Goal: Transaction & Acquisition: Subscribe to service/newsletter

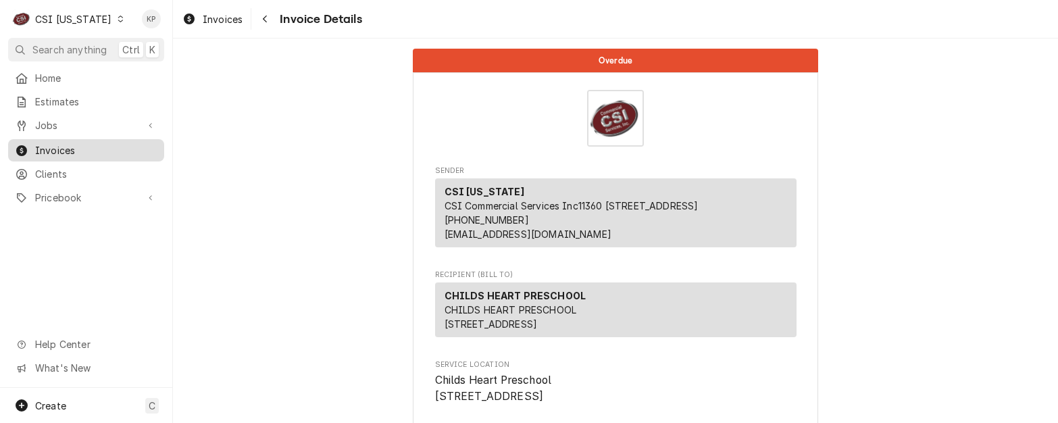
scroll to position [3317, 0]
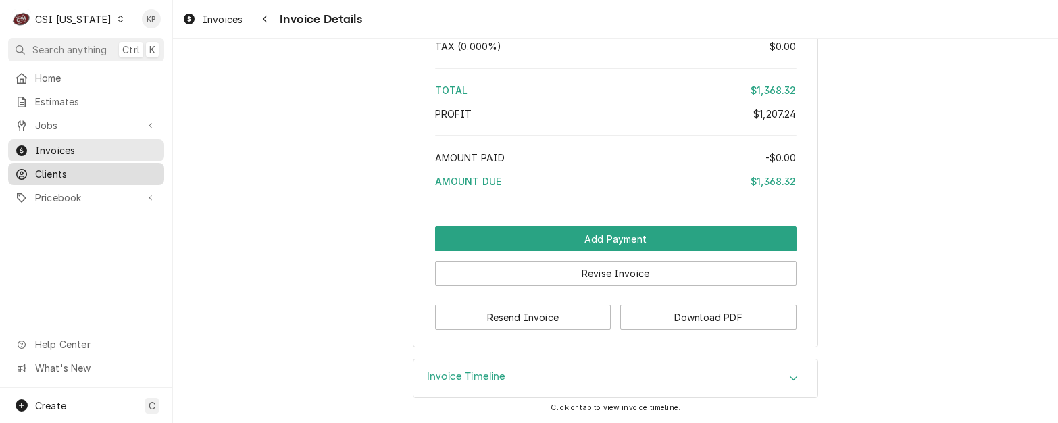
drag, startPoint x: 52, startPoint y: 170, endPoint x: 59, endPoint y: 174, distance: 8.2
click at [52, 170] on span "Clients" at bounding box center [96, 174] width 122 height 14
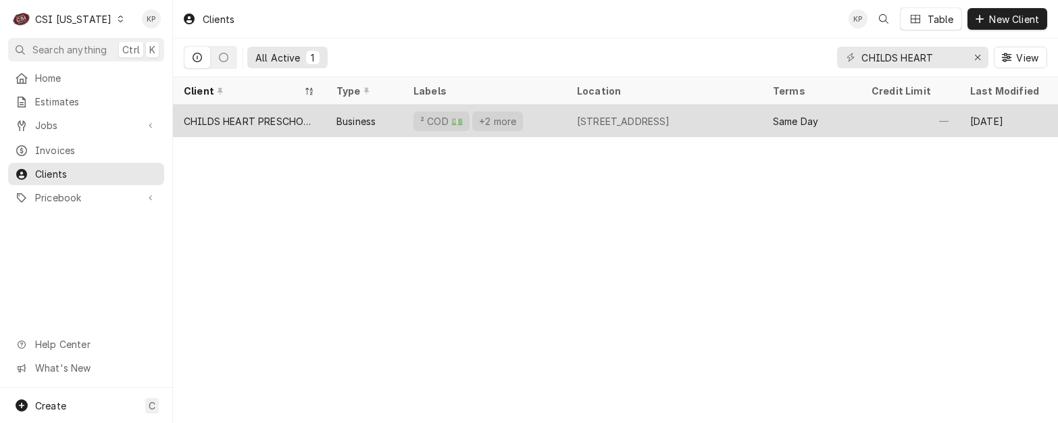
click at [270, 122] on div "CHILDS HEART PRESCHOOL" at bounding box center [249, 121] width 131 height 14
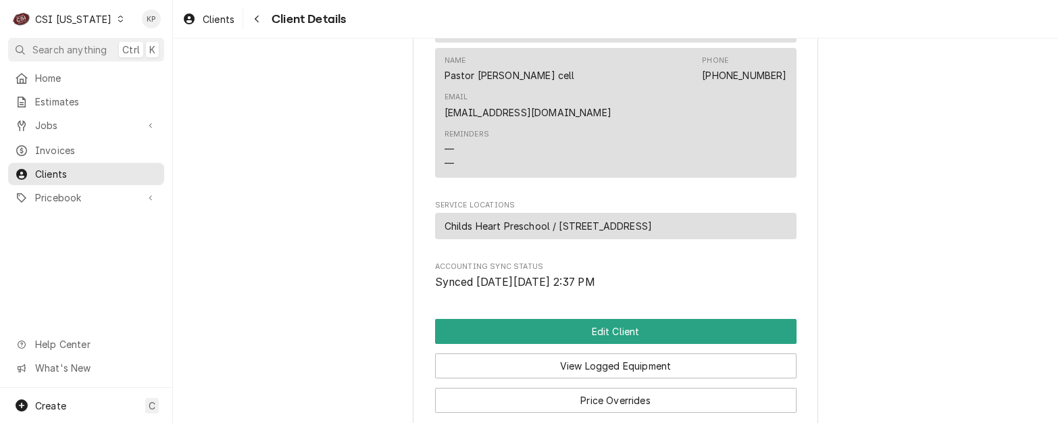
scroll to position [732, 0]
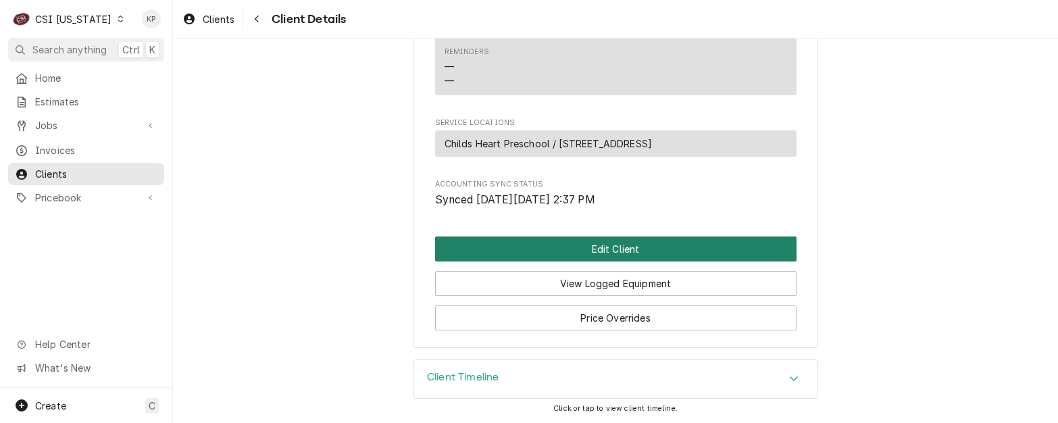
click at [574, 247] on button "Edit Client" at bounding box center [616, 249] width 362 height 25
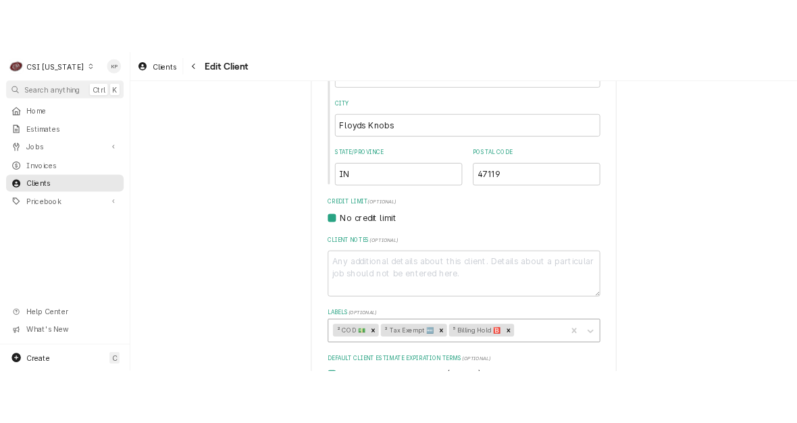
scroll to position [473, 0]
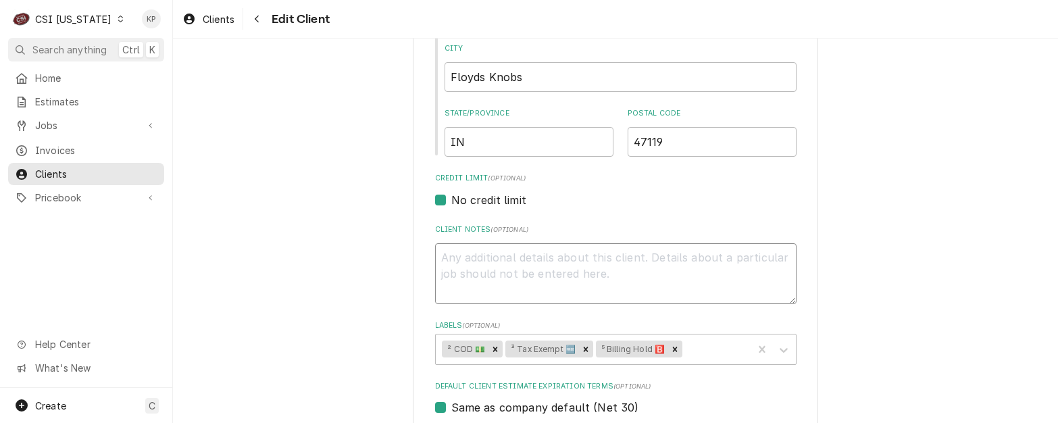
click at [462, 257] on textarea "Client Notes ( optional )" at bounding box center [616, 273] width 362 height 61
type textarea "x"
type textarea "5"
type textarea "x"
type textarea "55"
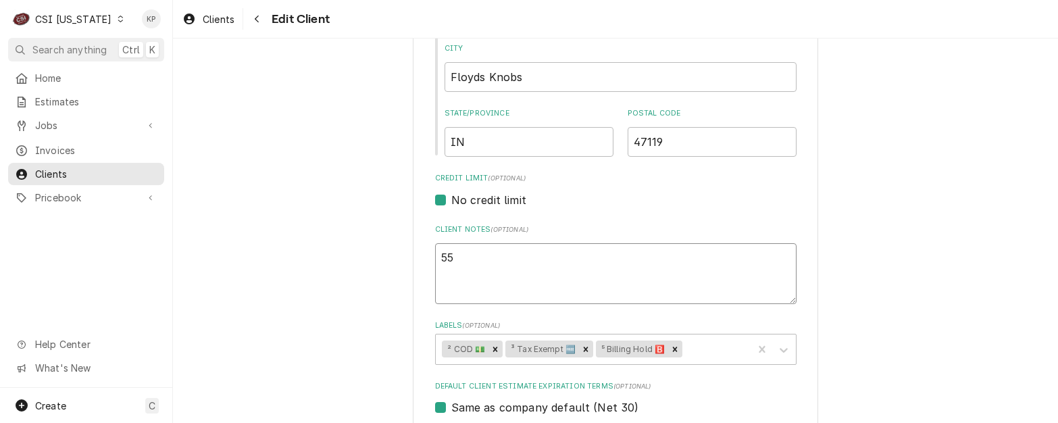
type textarea "x"
type textarea "556"
type textarea "x"
type textarea "5560"
type textarea "x"
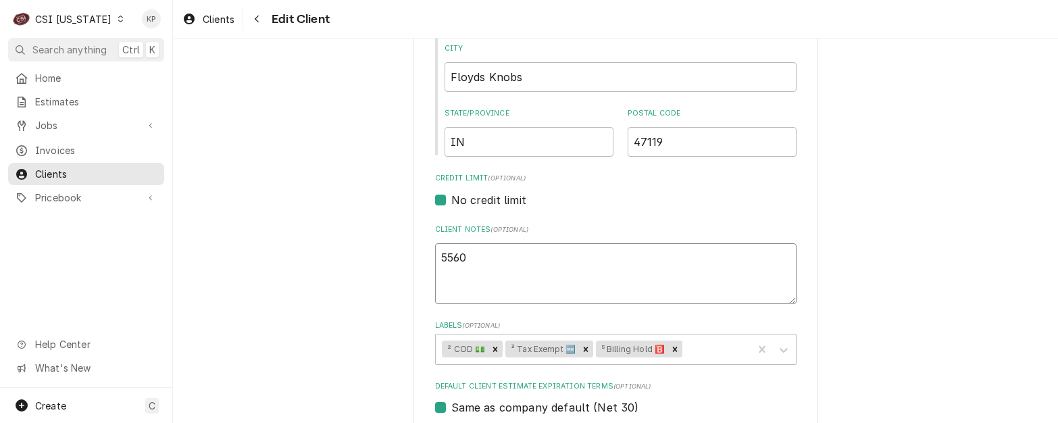
type textarea "55605"
type textarea "x"
type textarea "556053"
type textarea "x"
type textarea "5560531"
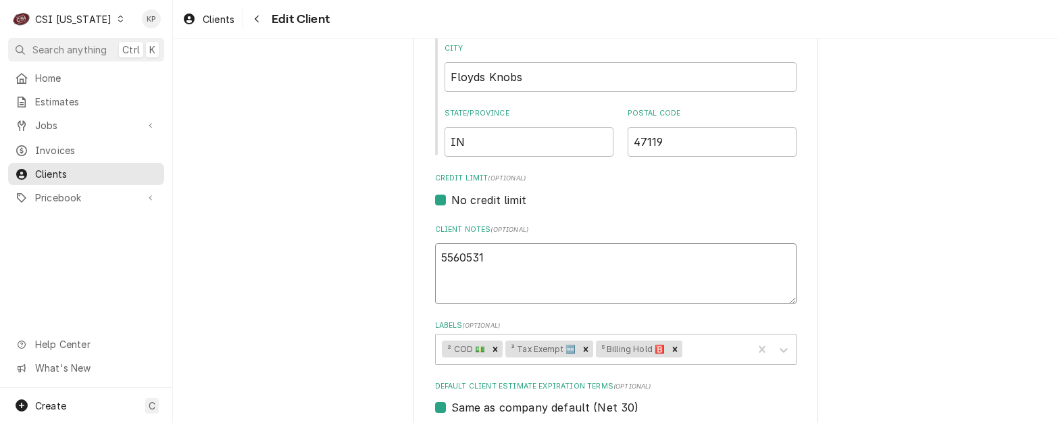
type textarea "x"
type textarea "55605310"
type textarea "x"
type textarea "556053103"
type textarea "x"
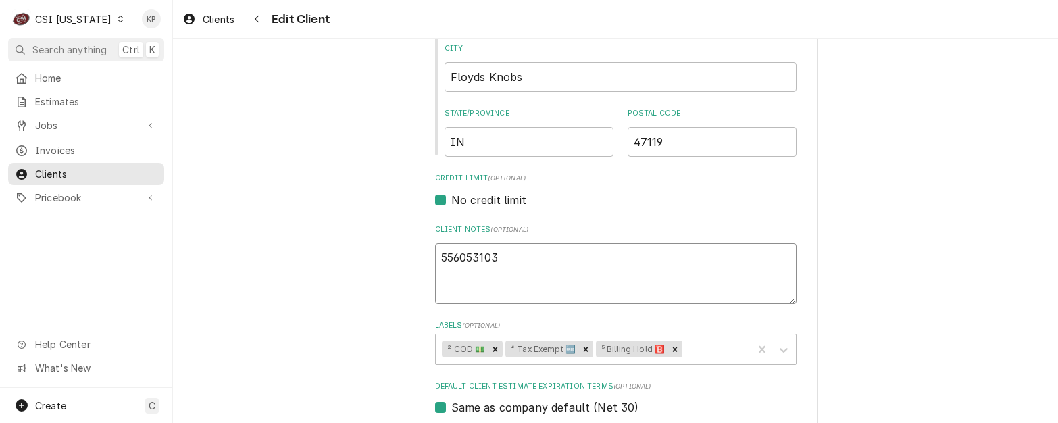
type textarea "5560531039"
type textarea "x"
type textarea "55605310397"
type textarea "x"
type textarea "556053103970"
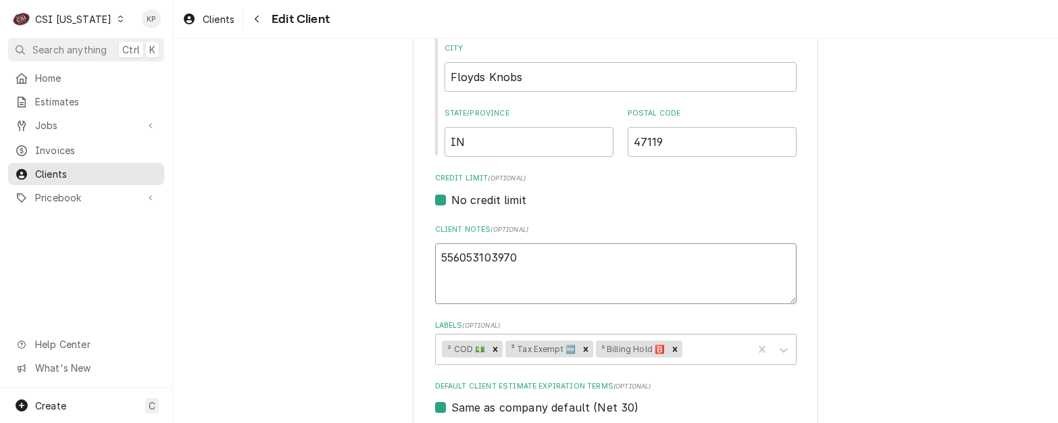
type textarea "x"
type textarea "5560531039702"
type textarea "x"
type textarea "55605310397020"
type textarea "x"
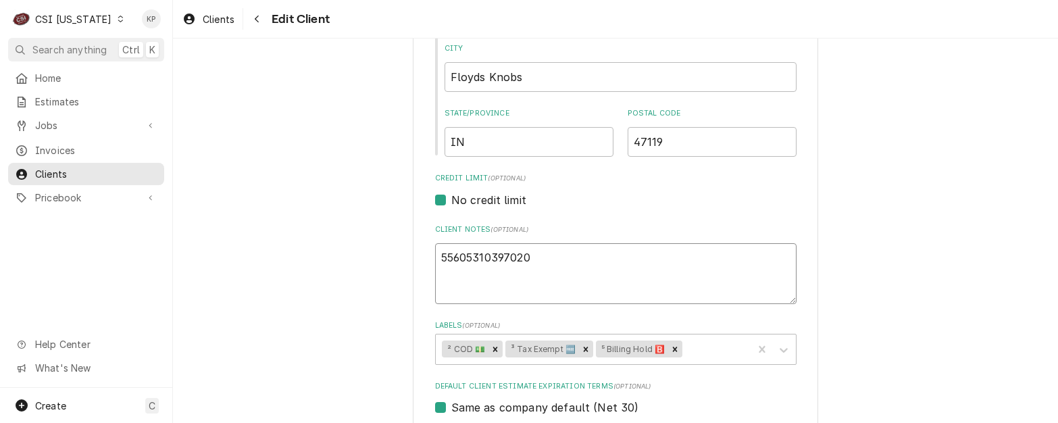
type textarea "556053103970200"
type textarea "x"
type textarea "5560531039702001"
drag, startPoint x: 887, startPoint y: 162, endPoint x: 1557, endPoint y: 174, distance: 670.4
click at [1058, 174] on html "C CSI Kentucky KP Search anything Ctrl K Home Estimates Jobs Jobs Job Series In…" at bounding box center [529, 211] width 1058 height 423
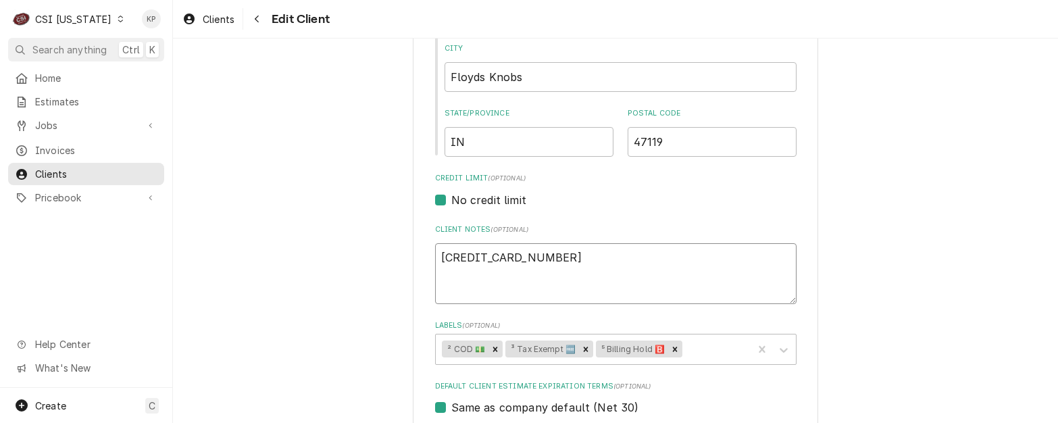
drag, startPoint x: 551, startPoint y: 261, endPoint x: 434, endPoint y: 255, distance: 116.4
click at [435, 255] on textarea "5560531039702001" at bounding box center [616, 273] width 362 height 61
click at [580, 267] on textarea "5560531039702001" at bounding box center [616, 273] width 362 height 61
click at [567, 260] on textarea "5560531039702001" at bounding box center [616, 273] width 362 height 61
type textarea "x"
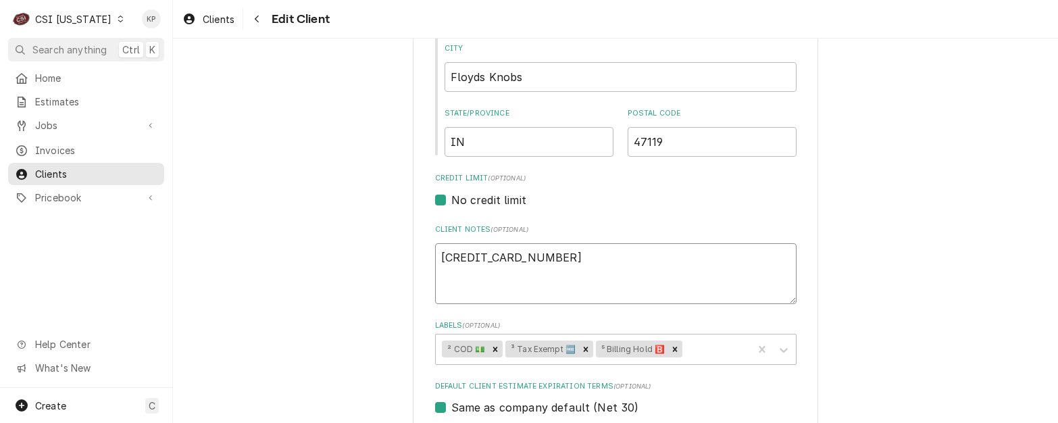
type textarea "5560531039702001"
type textarea "x"
type textarea "5560531039702001"
type textarea "x"
type textarea "5560531039702001"
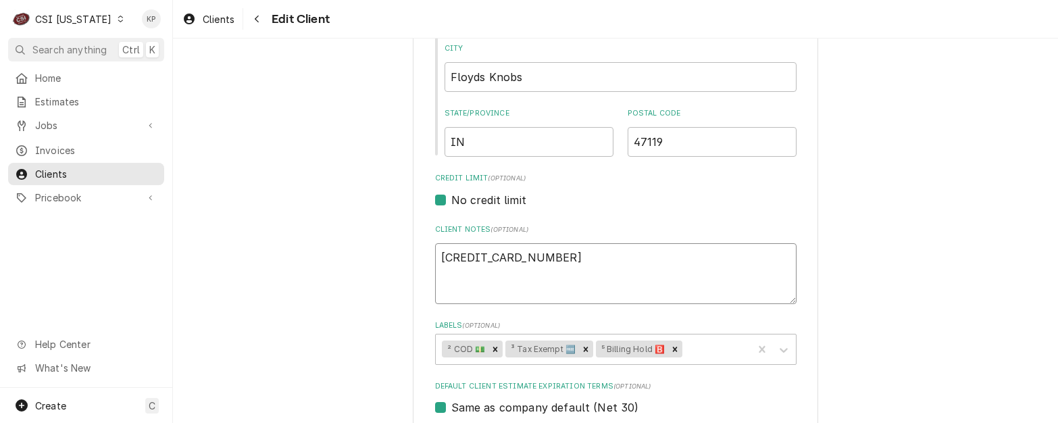
type textarea "x"
type textarea "5560531039702001 1"
type textarea "x"
type textarea "5560531039702001 10"
type textarea "x"
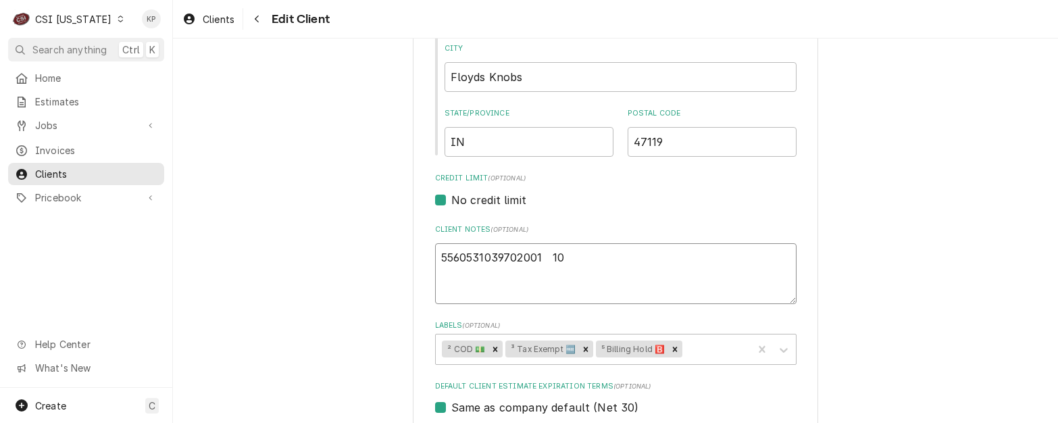
type textarea "5560531039702001 10/"
type textarea "x"
type textarea "5560531039702001 10/2"
type textarea "x"
type textarea "5560531039702001 10/29"
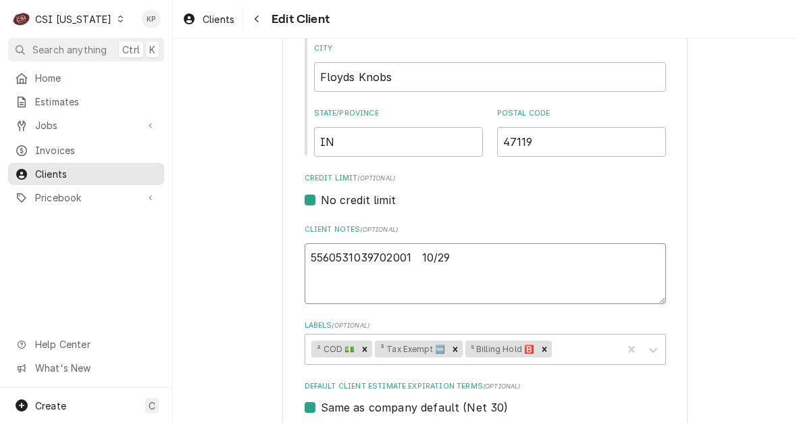
click at [439, 277] on textarea "5560531039702001 10/29" at bounding box center [486, 273] width 362 height 61
drag, startPoint x: 408, startPoint y: 258, endPoint x: 253, endPoint y: 249, distance: 155.0
click at [453, 258] on textarea "5560531039702001 10/29" at bounding box center [486, 273] width 362 height 61
type textarea "x"
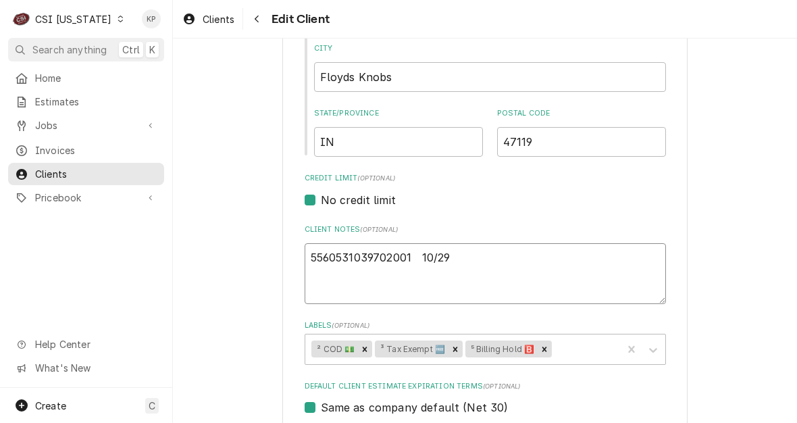
type textarea "5560531039702001 10/29"
type textarea "x"
type textarea "5560531039702001 10/29"
type textarea "x"
type textarea "5560531039702001 10/29 0"
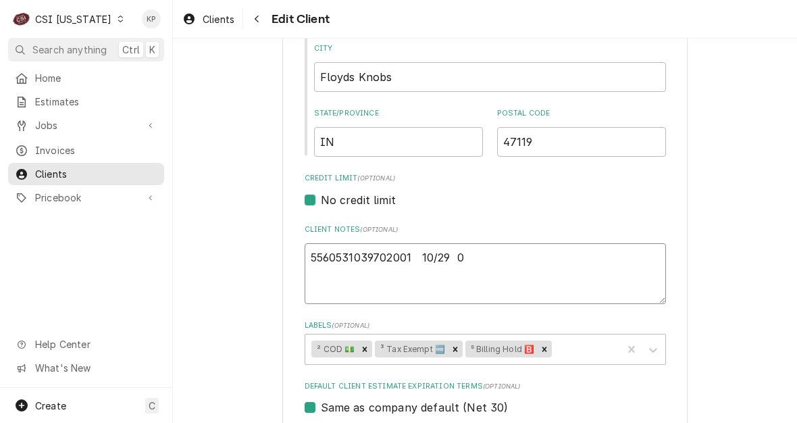
type textarea "x"
type textarea "5560531039702001 10/29 05"
type textarea "x"
type textarea "5560531039702001 10/29 058"
type textarea "x"
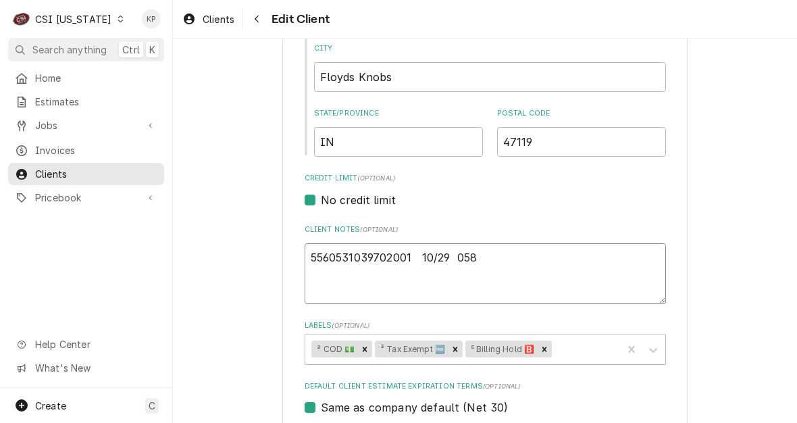
type textarea "5560531039702001 10/29 058"
type textarea "x"
type textarea "5560531039702001 10/29 058 S"
type textarea "x"
type textarea "5560531039702001 10/29 058 SU"
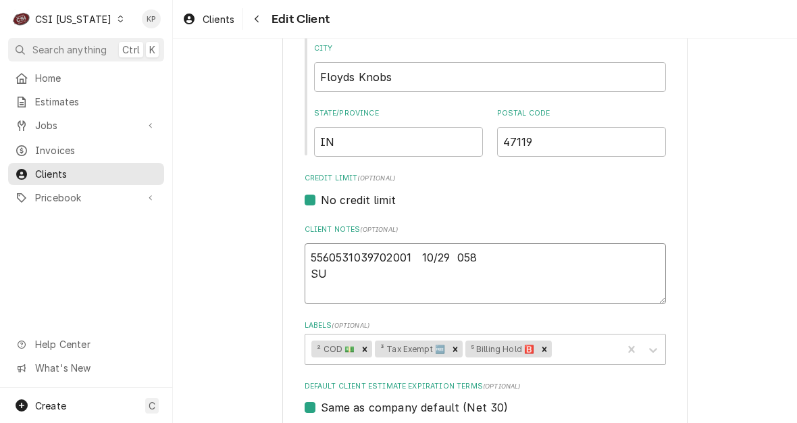
type textarea "x"
type textarea "5560531039702001 10/29 058 SUS"
type textarea "x"
type textarea "5560531039702001 10/29 058 SUSA"
type textarea "x"
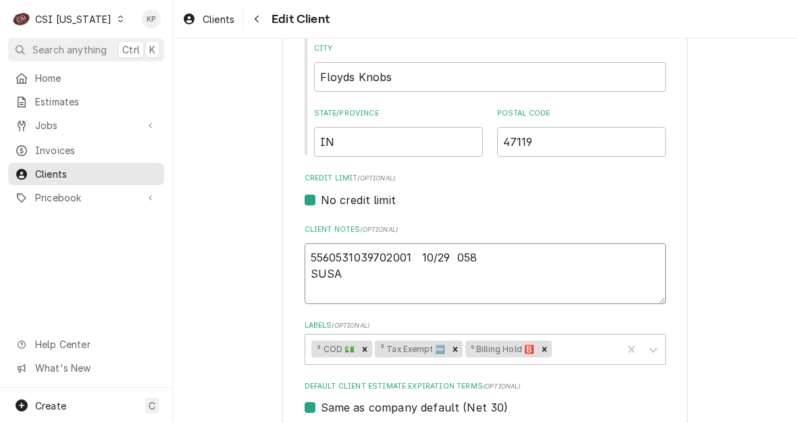
type textarea "5560531039702001 10/29 058 SUSAN"
type textarea "x"
type textarea "5560531039702001 10/29 058 SUSAN"
type textarea "x"
type textarea "5560531039702001 10/29 058 SUSAN R"
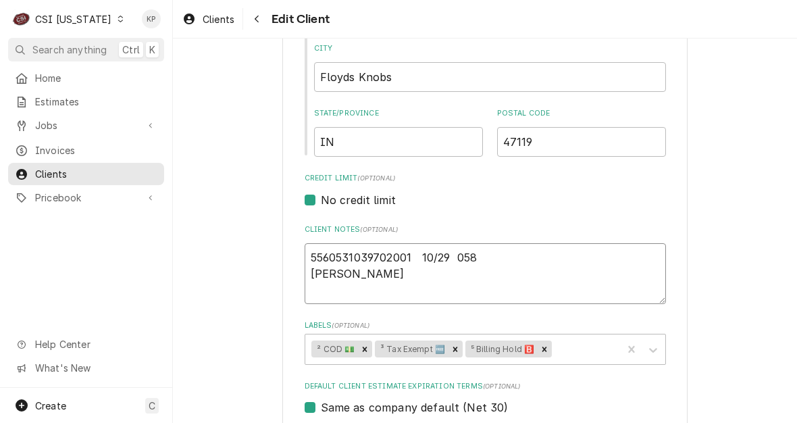
type textarea "x"
type textarea "5560531039702001 10/29 058 SUSAN RA"
type textarea "x"
type textarea "5560531039702001 10/29 058 SUSAN RAG"
type textarea "x"
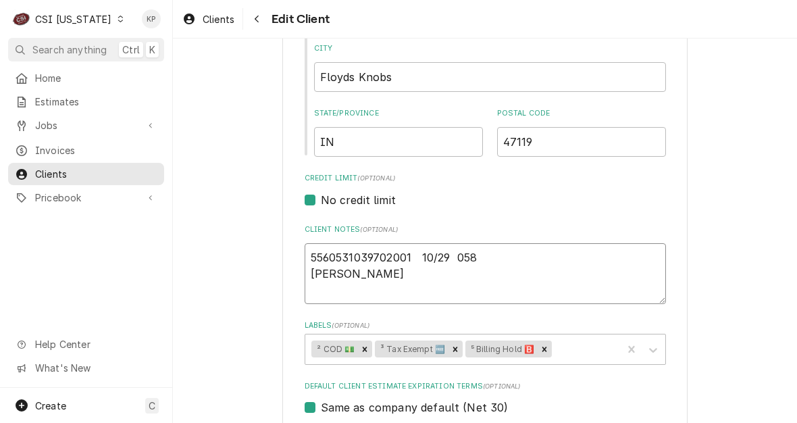
type textarea "5560531039702001 10/29 058 SUSAN RAGA"
type textarea "x"
type textarea "5560531039702001 10/29 058 SUSAN RAGAI"
type textarea "x"
type textarea "5560531039702001 10/29 058 SUSAN RAGAIN"
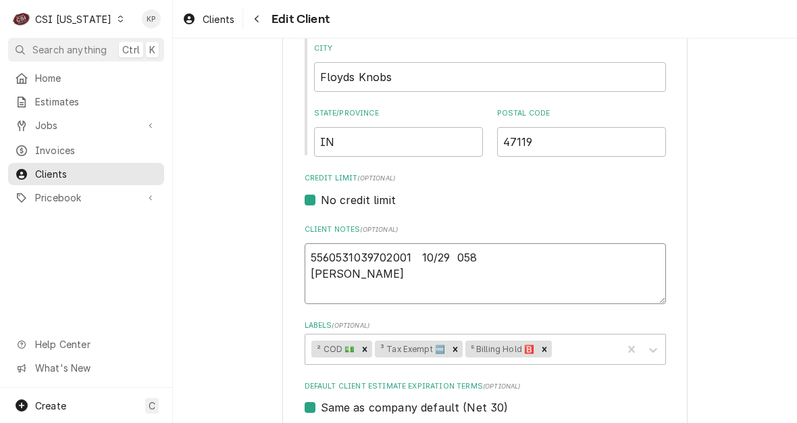
type textarea "x"
type textarea "5560531039702001 10/29 058 SUSAN RAGAINS"
type textarea "x"
type textarea "5560531039702001 10/29 058 SUSAN RAGAINS"
type textarea "x"
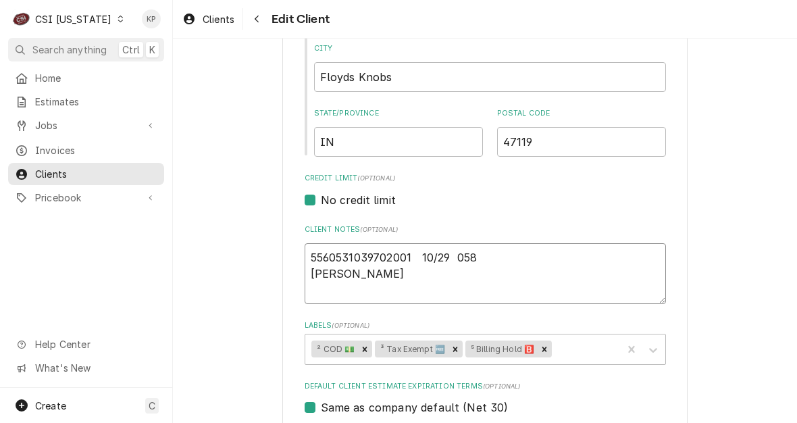
type textarea "5560531039702001 10/29 058 SUSAN RAGAINS 4"
type textarea "x"
type textarea "5560531039702001 10/29 058 SUSAN RAGAINS 47"
type textarea "x"
type textarea "5560531039702001 10/29 058 SUSAN RAGAINS 471"
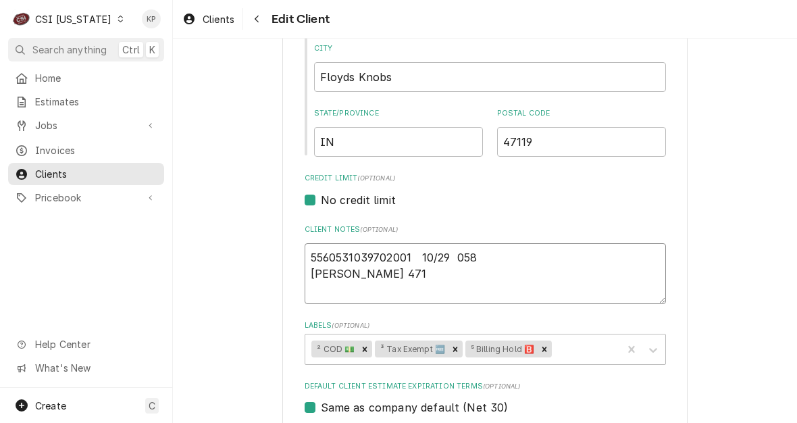
type textarea "x"
type textarea "5560531039702001 10/29 058 SUSAN RAGAINS 4711"
type textarea "x"
type textarea "5560531039702001 10/29 058 SUSAN RAGAINS 47119"
type textarea "x"
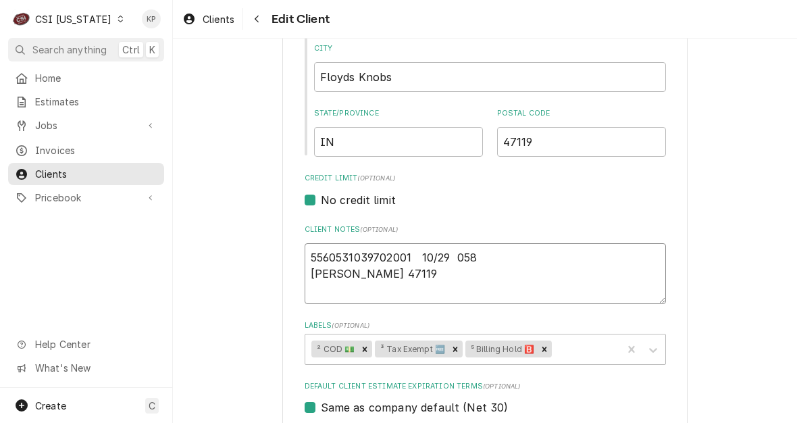
type textarea "5560531039702001 10/29 058 SUSAN RAGAINS 47119"
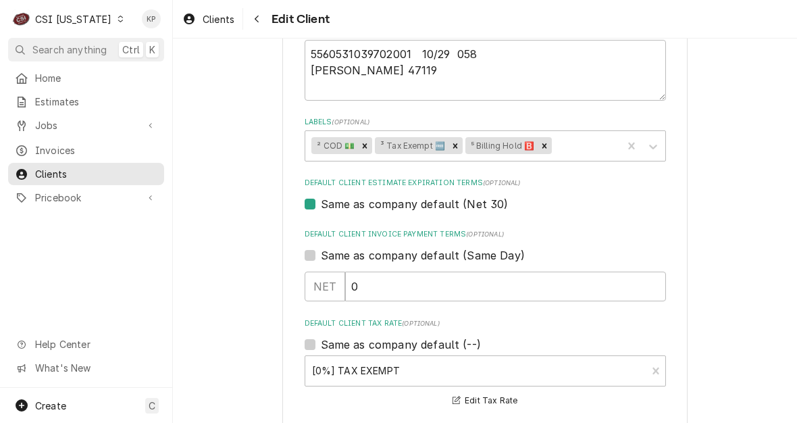
scroll to position [676, 0]
click at [314, 80] on textarea "5560531039702001 10/29 058 SUSAN RAGAINS 47119" at bounding box center [486, 71] width 362 height 61
type textarea "x"
type textarea "5560531039702001 10/29 058 SUSAN RAGAINS 47119 S"
type textarea "x"
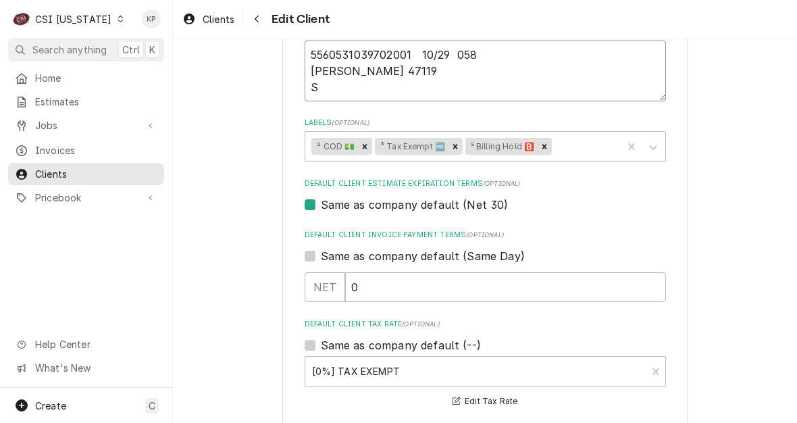
type textarea "5560531039702001 10/29 058 SUSAN RAGAINS 47119 SU"
type textarea "x"
type textarea "5560531039702001 10/29 058 SUSAN RAGAINS 47119 SUA"
type textarea "x"
type textarea "5560531039702001 10/29 058 SUSAN RAGAINS 47119 SU"
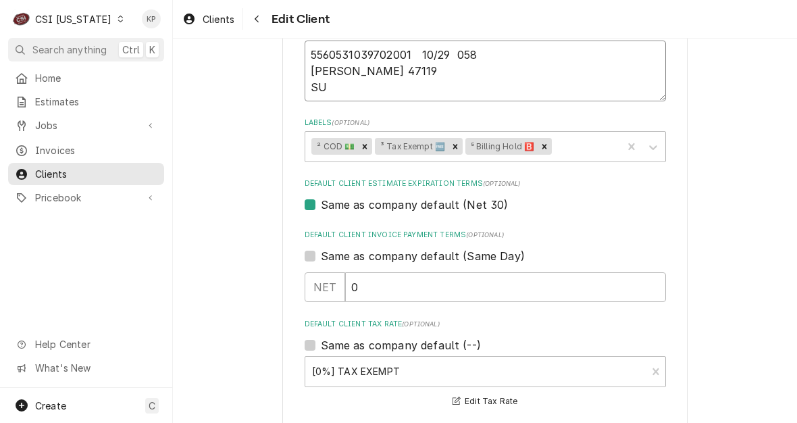
type textarea "x"
type textarea "5560531039702001 10/29 058 SUSAN RAGAINS 47119 SUE"
type textarea "x"
type textarea "5560531039702001 10/29 058 SUSAN RAGAINS 47119 SUE."
type textarea "x"
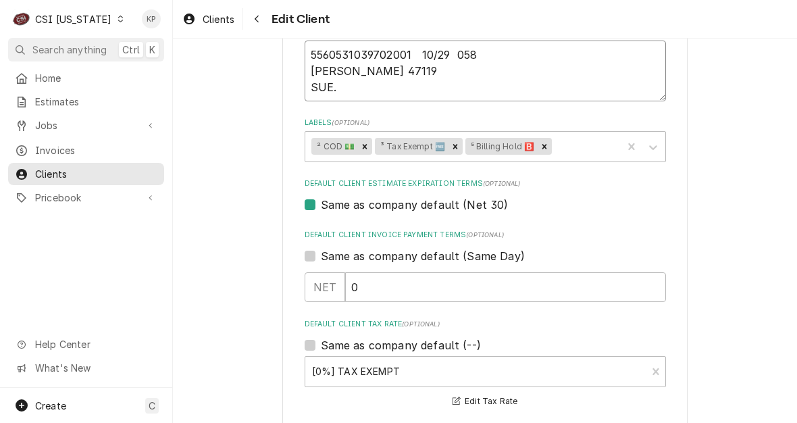
type textarea "5560531039702001 10/29 058 SUSAN RAGAINS 47119 SUE.R"
type textarea "x"
type textarea "5560531039702001 10/29 058 SUSAN RAGAINS 47119 SUE.RE"
type textarea "x"
type textarea "5560531039702001 10/29 058 SUSAN RAGAINS 47119 SUE.REA"
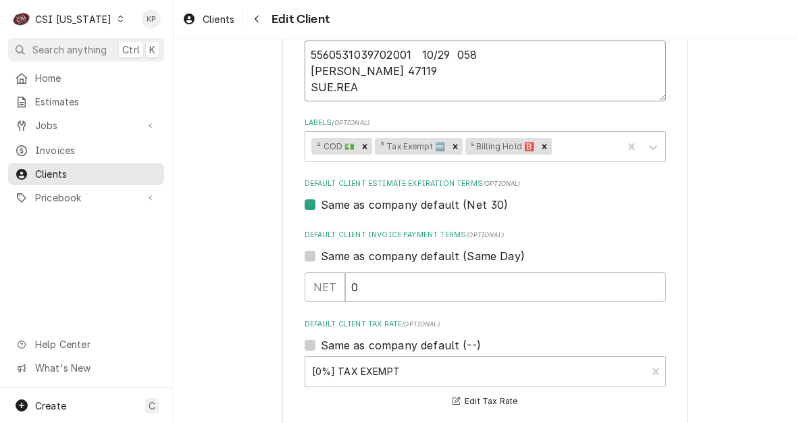
type textarea "x"
type textarea "5560531039702001 10/29 058 SUSAN RAGAINS 47119 SUE.RE"
type textarea "x"
type textarea "5560531039702001 10/29 058 SUSAN RAGAINS 47119 SUE.REF"
type textarea "x"
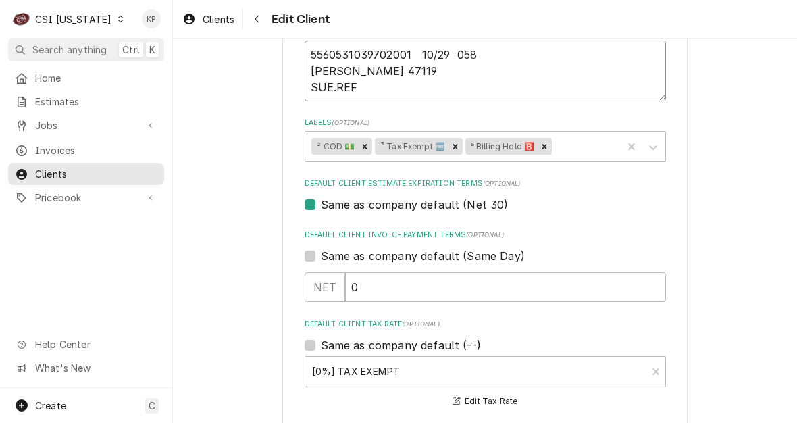
type textarea "5560531039702001 10/29 058 SUSAN RAGAINS 47119 SUE.REFG"
type textarea "x"
type textarea "5560531039702001 10/29 058 SUSAN RAGAINS 47119 SUE.REF"
type textarea "x"
type textarea "5560531039702001 10/29 058 SUSAN RAGAINS 47119 SUE.REFA"
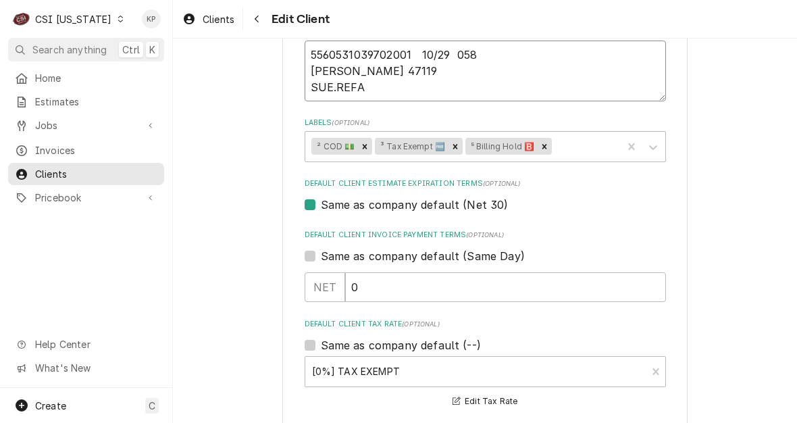
type textarea "x"
type textarea "5560531039702001 10/29 058 SUSAN RAGAINS 47119 SUE.REFAI"
type textarea "x"
type textarea "5560531039702001 10/29 058 SUSAN RAGAINS 47119 SUE.REFAIN"
type textarea "x"
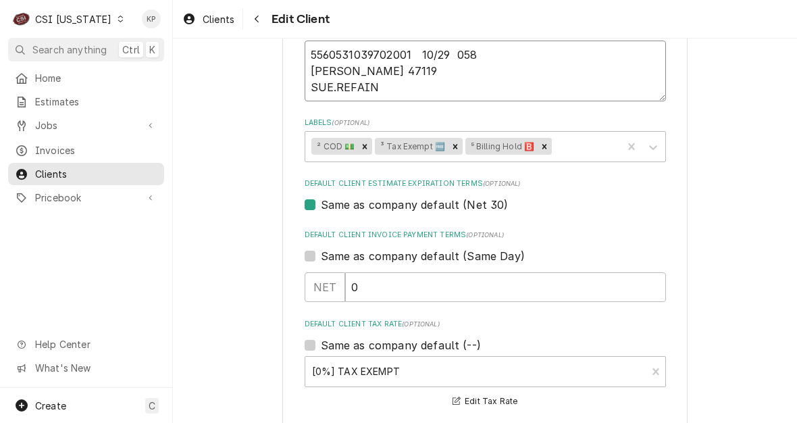
type textarea "5560531039702001 10/29 058 SUSAN RAGAINS 47119 SUE.REFAINS"
type textarea "x"
type textarea "5560531039702001 10/29 058 SUSAN RAGAINS 47119 SUE.REFAINS@"
type textarea "x"
type textarea "5560531039702001 10/29 058 SUSAN RAGAINS 47119 SUE.REFAINS@A"
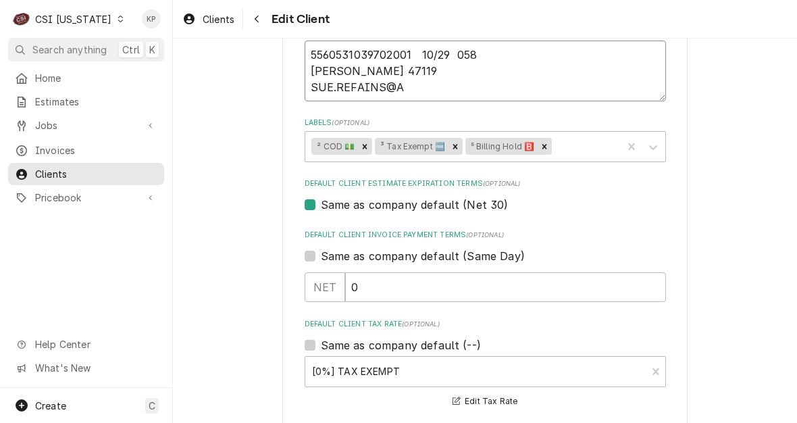
type textarea "x"
type textarea "5560531039702001 10/29 058 SUSAN RAGAINS 47119 SUE.REFAINS@AC"
type textarea "x"
type textarea "5560531039702001 10/29 058 SUSAN RAGAINS 47119 SUE.REFAINS@ACH"
type textarea "x"
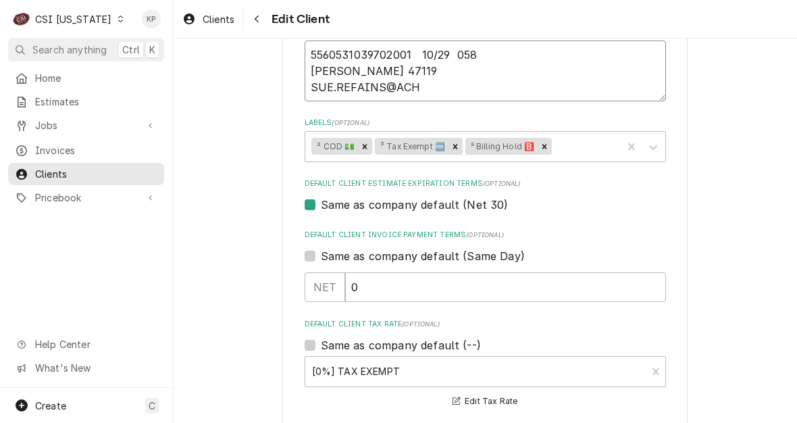
type textarea "5560531039702001 10/29 058 SUSAN RAGAINS 47119 SUE.REFAINS@ACHI"
type textarea "x"
type textarea "5560531039702001 10/29 058 SUSAN RAGAINS 47119 SUE.REFAINS@ACHIL"
type textarea "x"
type textarea "5560531039702001 10/29 058 SUSAN RAGAINS 47119 SUE.REFAINS@ACHILD"
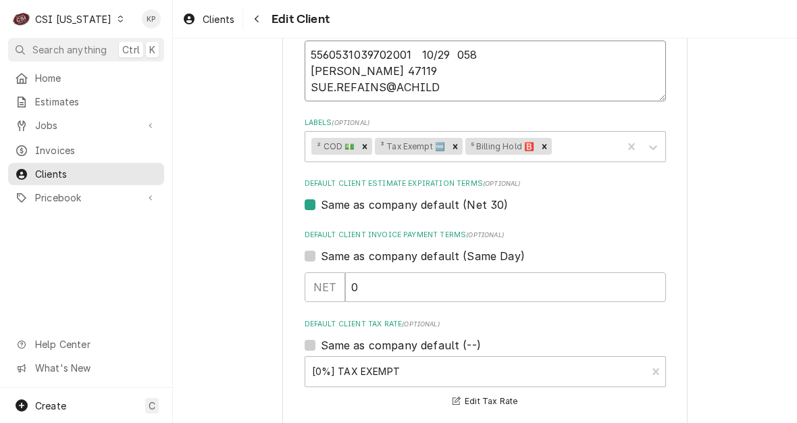
type textarea "x"
type textarea "5560531039702001 10/29 058 SUSAN RAGAINS 47119 SUE.REFAINS@ACHILDS"
type textarea "x"
type textarea "5560531039702001 10/29 058 SUSAN RAGAINS 47119 SUE.REFAINS@ACHILDSH"
type textarea "x"
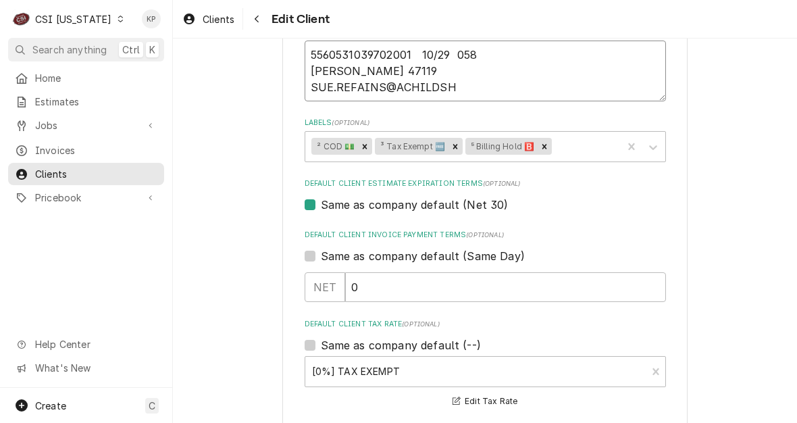
type textarea "5560531039702001 10/29 058 SUSAN RAGAINS 47119 SUE.REFAINS@ACHILDSHE"
type textarea "x"
type textarea "5560531039702001 10/29 058 SUSAN RAGAINS 47119 SUE.REFAINS@ACHILDSHEA"
type textarea "x"
type textarea "5560531039702001 10/29 058 SUSAN RAGAINS 47119 SUE.REFAINS@ACHILDSHEAR"
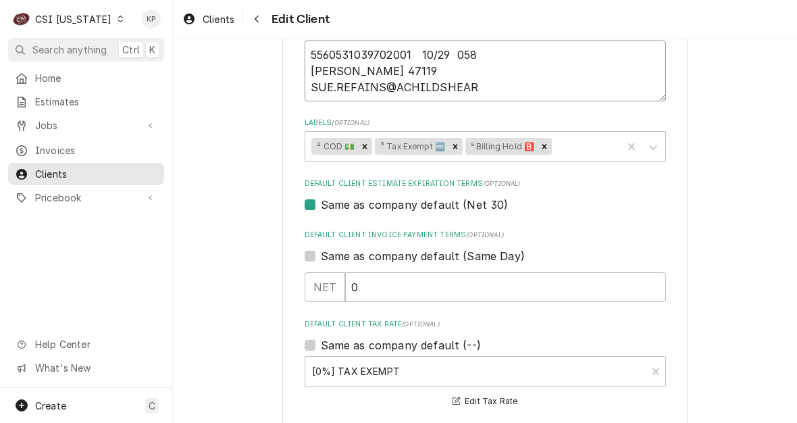
type textarea "x"
type textarea "5560531039702001 10/29 058 SUSAN RAGAINS 47119 SUE.REFAINS@ACHILDSHEART"
type textarea "x"
type textarea "5560531039702001 10/29 058 SUSAN RAGAINS 47119 SUE.REFAINS@ACHILDSHEARTM"
type textarea "x"
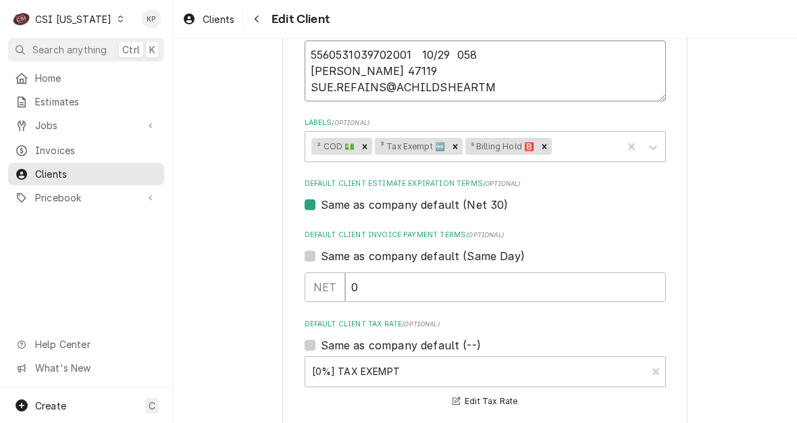
type textarea "5560531039702001 10/29 058 SUSAN RAGAINS 47119 SUE.REFAINS@ACHILDSHEARTMI"
type textarea "x"
type textarea "5560531039702001 10/29 058 SUSAN RAGAINS 47119 SUE.REFAINS@ACHILDSHEARTMIN"
type textarea "x"
type textarea "5560531039702001 10/29 058 SUSAN RAGAINS 47119 SUE.REFAINS@ACHILDSHEARTMINI"
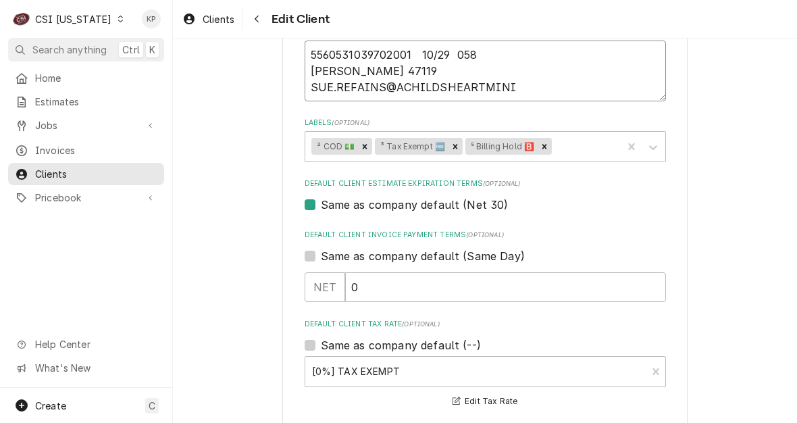
type textarea "x"
type textarea "5560531039702001 10/29 058 SUSAN RAGAINS 47119 SUE.REFAINS@ACHILDSHEARTMINIS"
type textarea "x"
type textarea "5560531039702001 10/29 058 SUSAN RAGAINS 47119 SUE.REFAINS@ACHILDSHEARTMINIST"
type textarea "x"
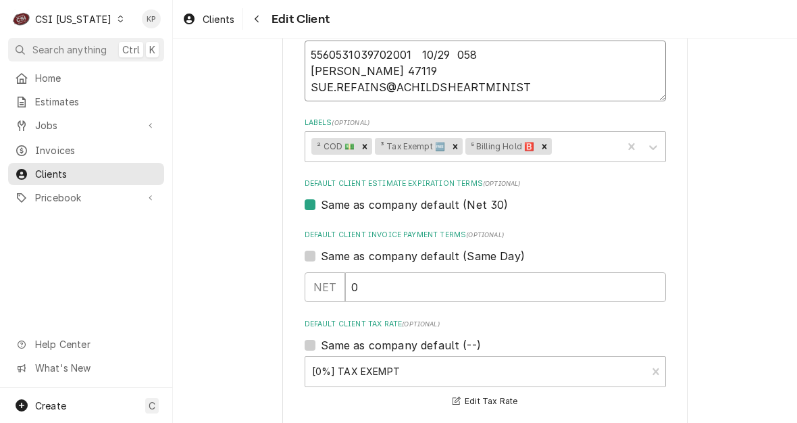
type textarea "5560531039702001 10/29 058 SUSAN RAGAINS 47119 SUE.REFAINS@ACHILDSHEARTMINISTR"
type textarea "x"
type textarea "5560531039702001 10/29 058 SUSAN RAGAINS 47119 SUE.REFAINS@ACHILDSHEARTMINISTRY"
type textarea "x"
type textarea "5560531039702001 10/29 058 SUSAN RAGAINS 47119 SUE.REFAINS@ACHILDSHEARTMINISTRY."
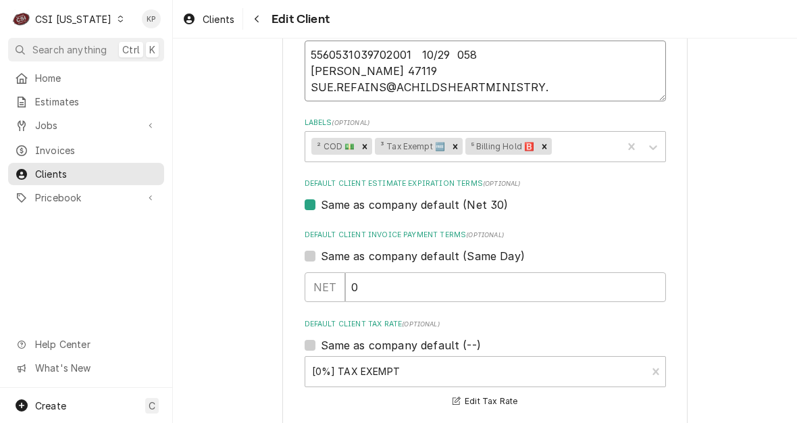
type textarea "x"
type textarea "5560531039702001 10/29 058 SUSAN RAGAINS 47119 SUE.REFAINS@ACHILDSHEARTMINISTRY…"
type textarea "x"
type textarea "5560531039702001 10/29 058 SUSAN RAGAINS 47119 SUE.REFAINS@ACHILDSHEARTMINISTRY…"
type textarea "x"
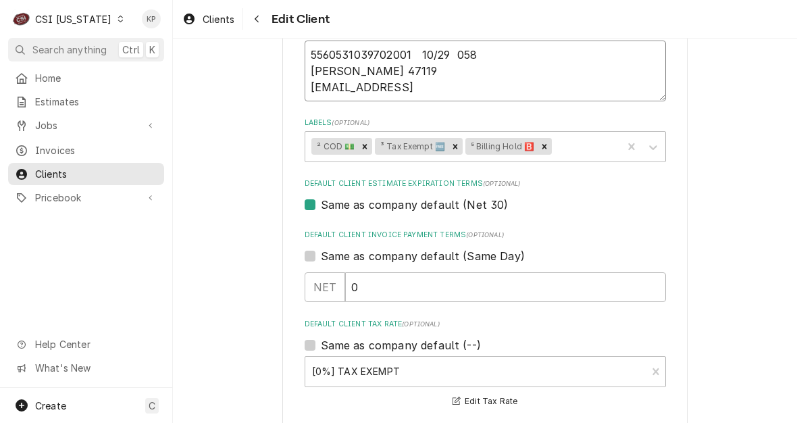
type textarea "5560531039702001 10/29 058 SUSAN RAGAINS 47119 SUE.REFAINS@ACHILDSHEARTMINISTRY…"
click at [351, 89] on textarea "5560531039702001 10/29 058 SUSAN RAGAINS 47119 SUE.REFAINS@ACHILDSHEARTMINISTRY…" at bounding box center [486, 71] width 362 height 61
type textarea "x"
type textarea "5560531039702001 10/29 058 SUSAN RAGAINS 47119 SUE.REAINS@ACHILDSHEARTMINISTRY.…"
type textarea "x"
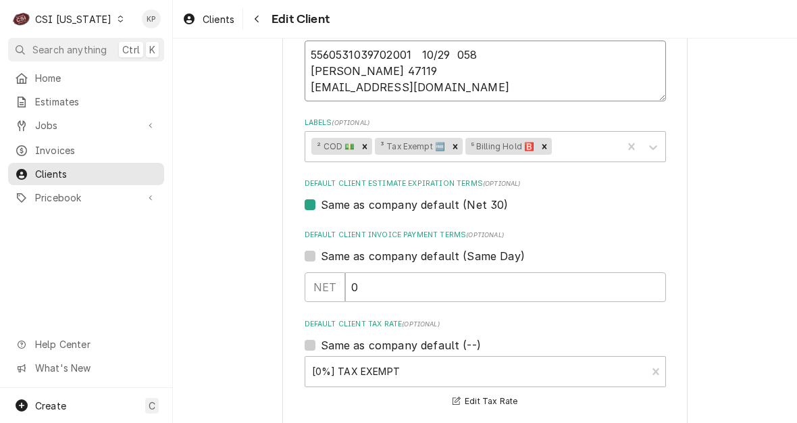
click at [449, 73] on textarea "5560531039702001 10/29 058 SUSAN RAGAINS 47119 SUE.REGAINS@ACHILDSHEARTMINISTRY…" at bounding box center [486, 71] width 362 height 61
drag, startPoint x: 398, startPoint y: 69, endPoint x: 308, endPoint y: 69, distance: 89.9
click at [308, 69] on textarea "5560531039702001 10/29 058 SUSAN RAGAINS 47119 SUE.REGAINS@ACHILDSHEARTMINISTRY…" at bounding box center [486, 71] width 362 height 61
type textarea "5560531039702001 10/29 058 SUSAN RAGAINS 47119 SUE.REGAINS@ACHILDSHEARTMINISTRY…"
drag, startPoint x: 526, startPoint y: 101, endPoint x: 544, endPoint y: 103, distance: 18.4
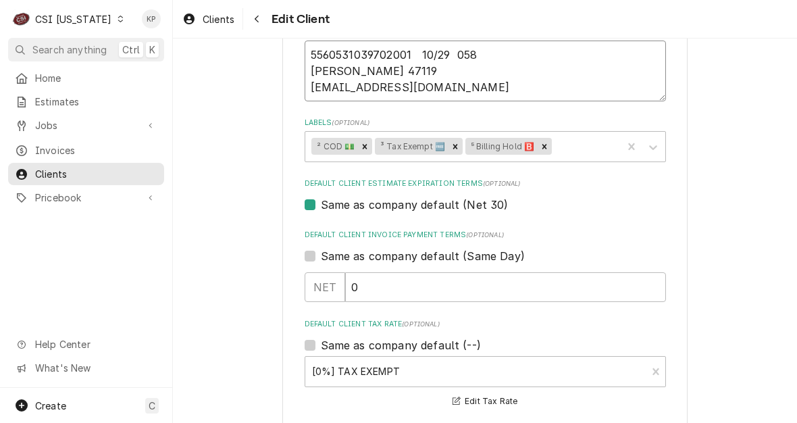
click at [526, 101] on textarea "5560531039702001 10/29 058 SUSAN RAGAINS 47119 SUE.REGAINS@ACHILDSHEARTMINISTRY…" at bounding box center [486, 71] width 362 height 61
drag, startPoint x: 562, startPoint y: 86, endPoint x: 305, endPoint y: 91, distance: 256.8
click at [305, 91] on textarea "5560531039702001 10/29 058 SUSAN RAGAINS 47119 SUE.REGAINS@ACHILDSHEARTMINISTRY…" at bounding box center [486, 71] width 362 height 61
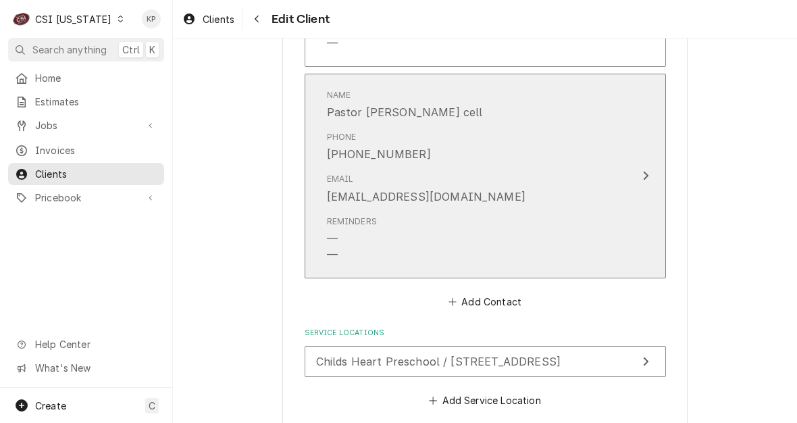
scroll to position [1351, 0]
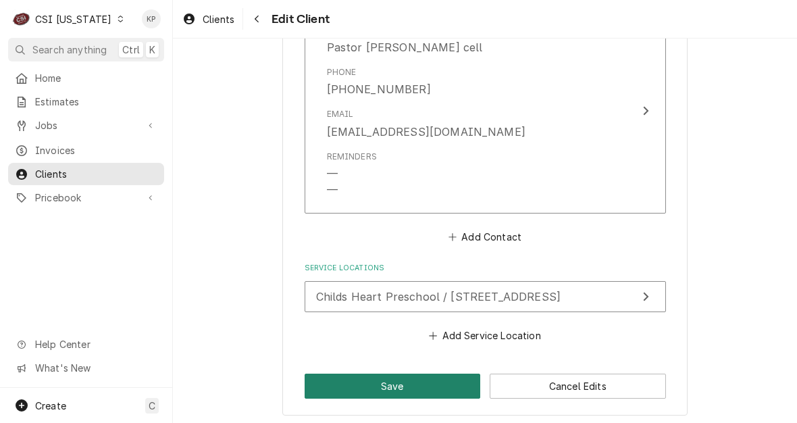
click at [448, 378] on button "Save" at bounding box center [393, 386] width 176 height 25
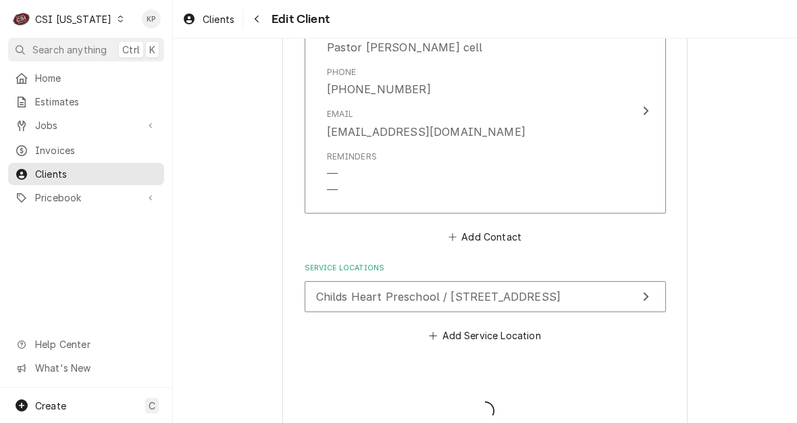
type textarea "x"
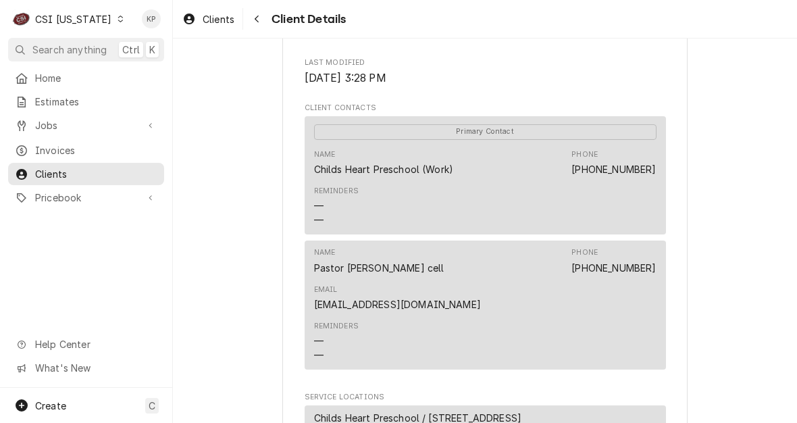
scroll to position [676, 0]
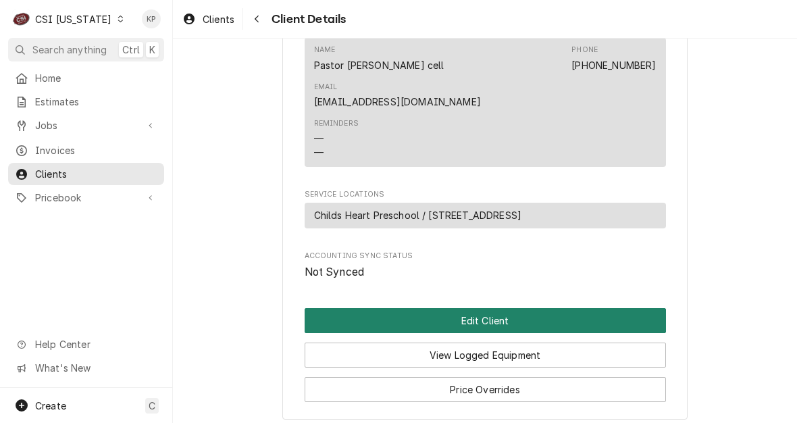
drag, startPoint x: 453, startPoint y: 335, endPoint x: 456, endPoint y: 329, distance: 7.0
click at [453, 333] on button "Edit Client" at bounding box center [486, 320] width 362 height 25
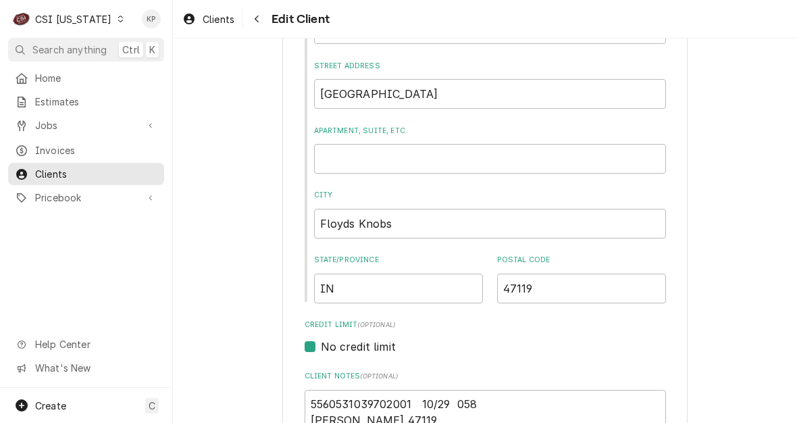
scroll to position [473, 0]
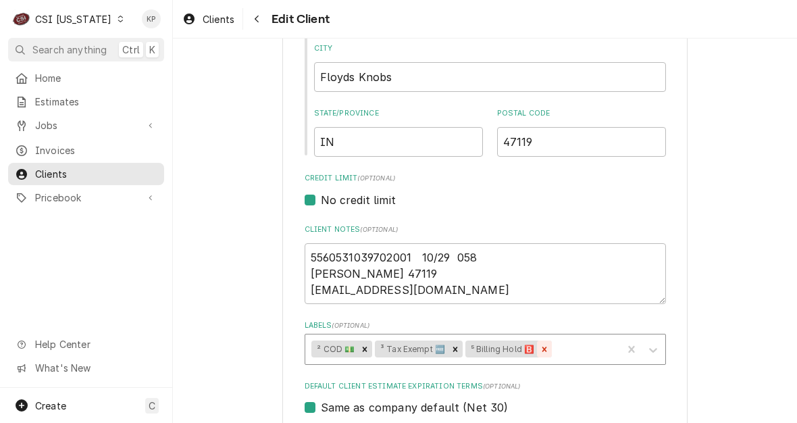
click at [540, 347] on icon "Remove ⁵ Billing Hold 🅱️" at bounding box center [544, 349] width 9 height 9
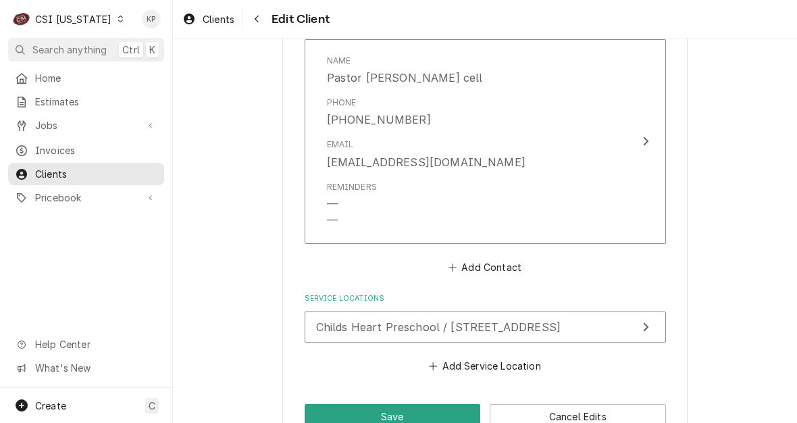
scroll to position [1356, 0]
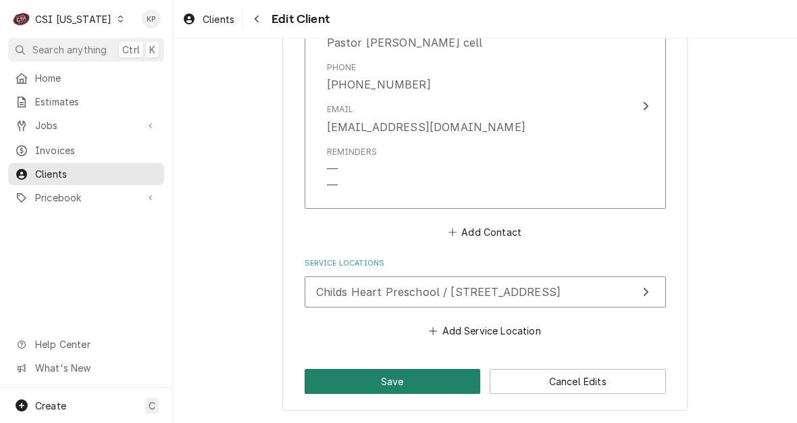
click at [396, 380] on button "Save" at bounding box center [393, 381] width 176 height 25
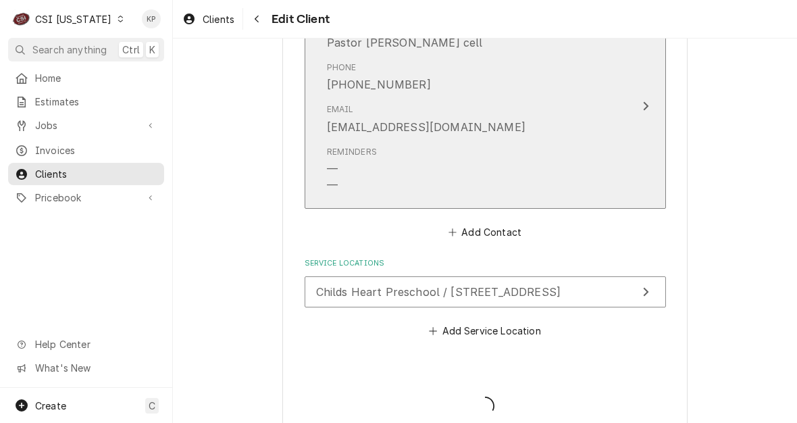
type textarea "x"
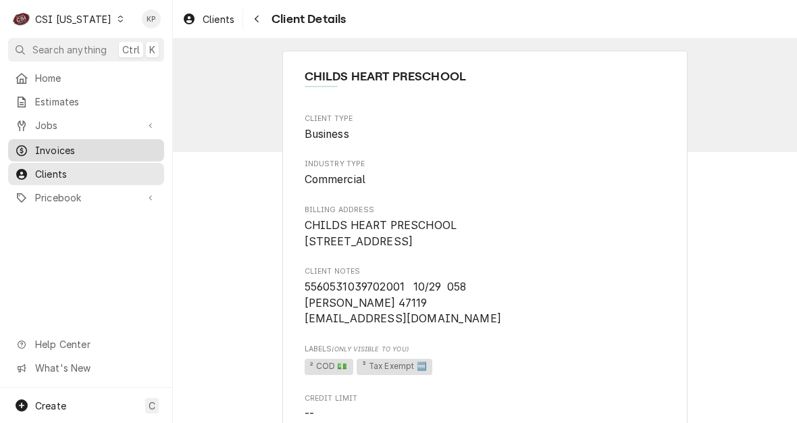
drag, startPoint x: 59, startPoint y: 145, endPoint x: 61, endPoint y: 137, distance: 7.6
click at [59, 145] on span "Invoices" at bounding box center [96, 150] width 122 height 14
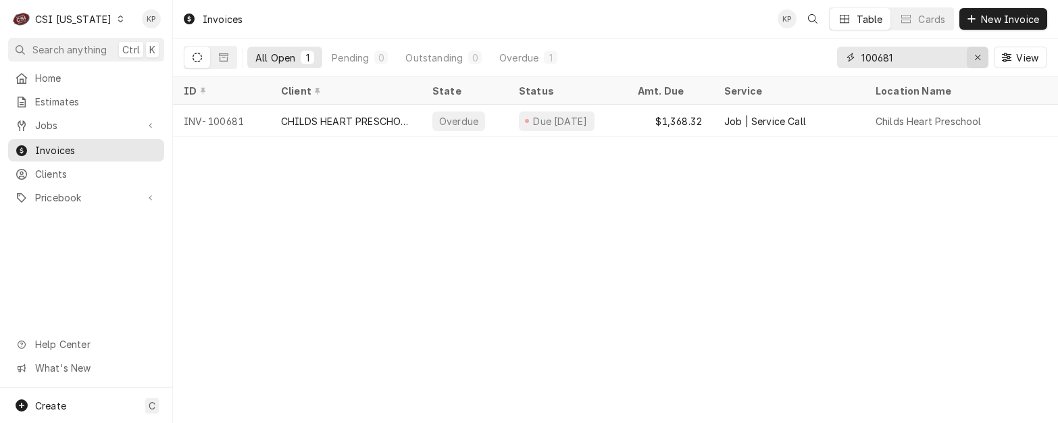
click at [797, 58] on icon "Erase input" at bounding box center [977, 57] width 7 height 9
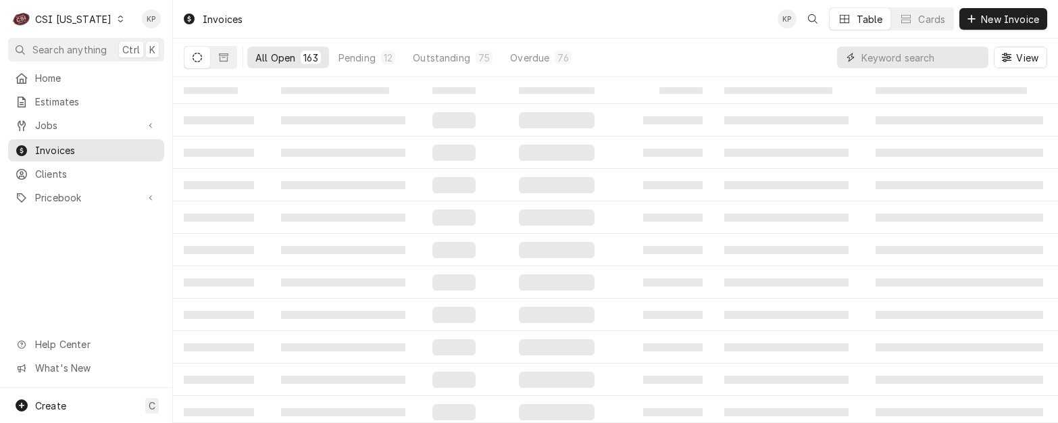
paste input "100584"
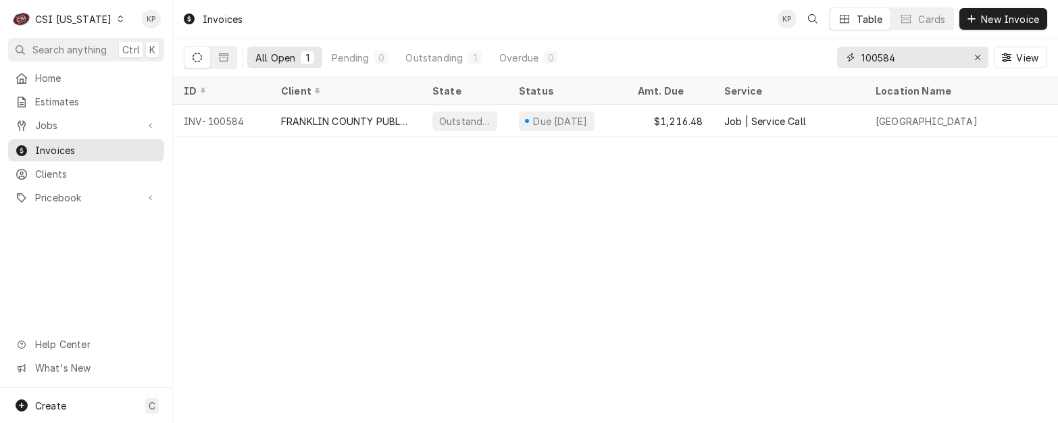
type input "100584"
click at [797, 55] on icon "Erase input" at bounding box center [977, 57] width 5 height 5
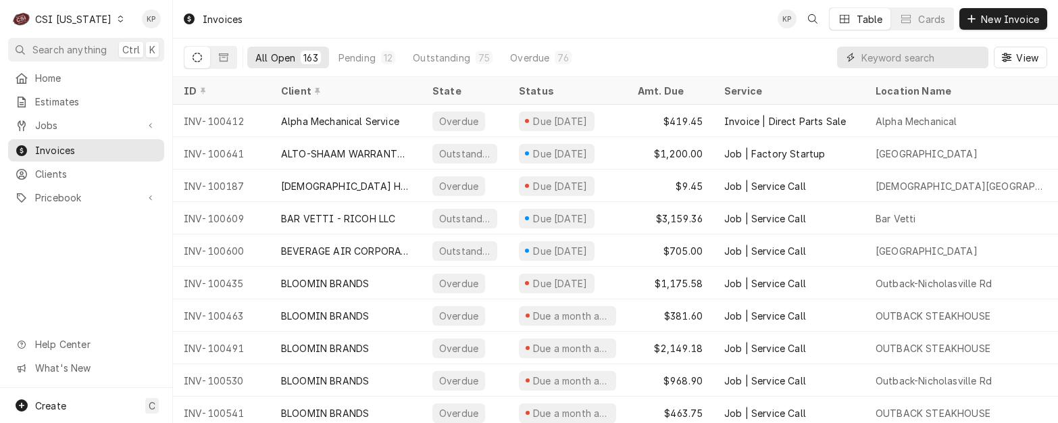
paste input "100574"
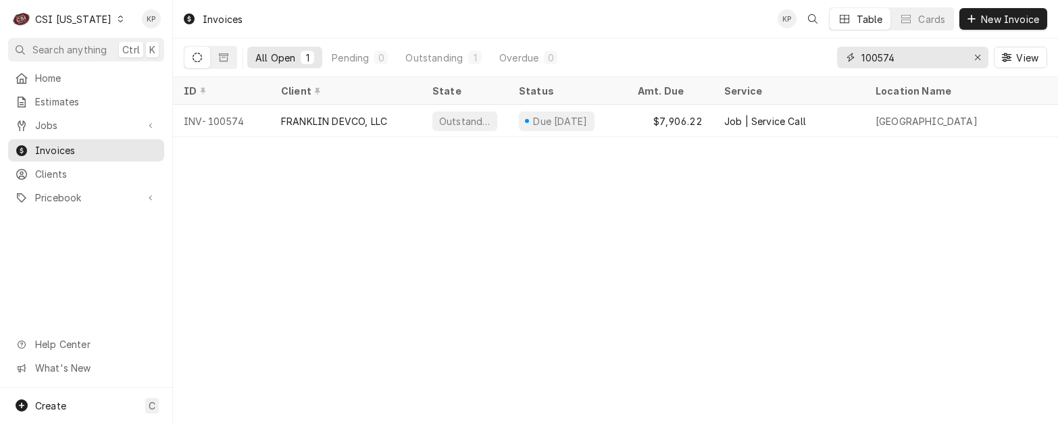
type input "100574"
click at [116, 15] on div "Dynamic Content Wrapper" at bounding box center [120, 18] width 9 height 9
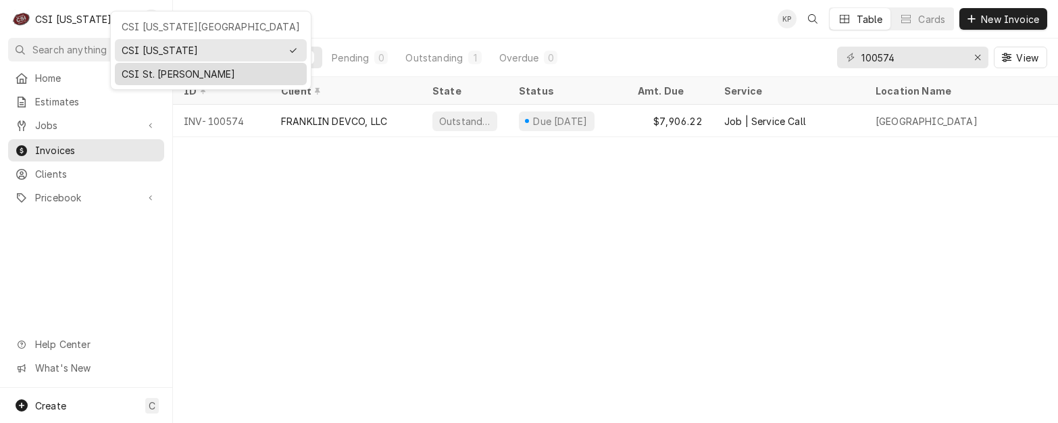
drag, startPoint x: 145, startPoint y: 63, endPoint x: 145, endPoint y: 70, distance: 7.4
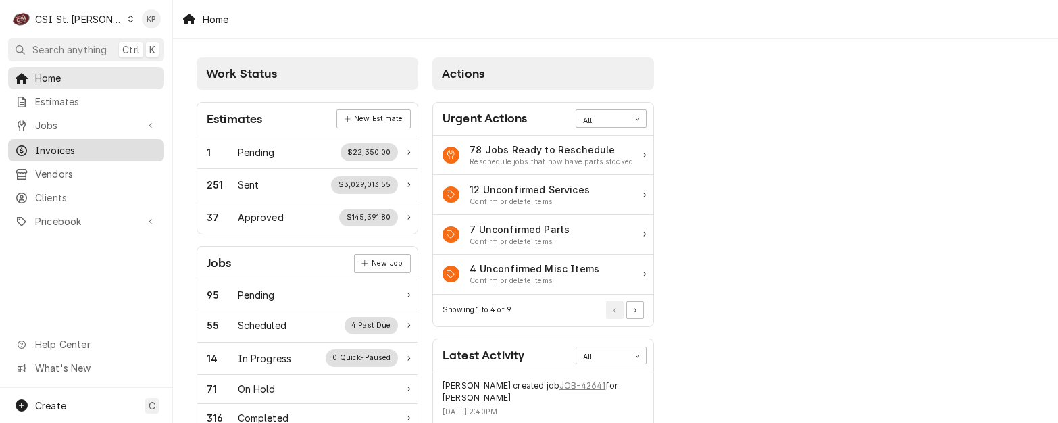
click at [57, 147] on span "Invoices" at bounding box center [96, 150] width 122 height 14
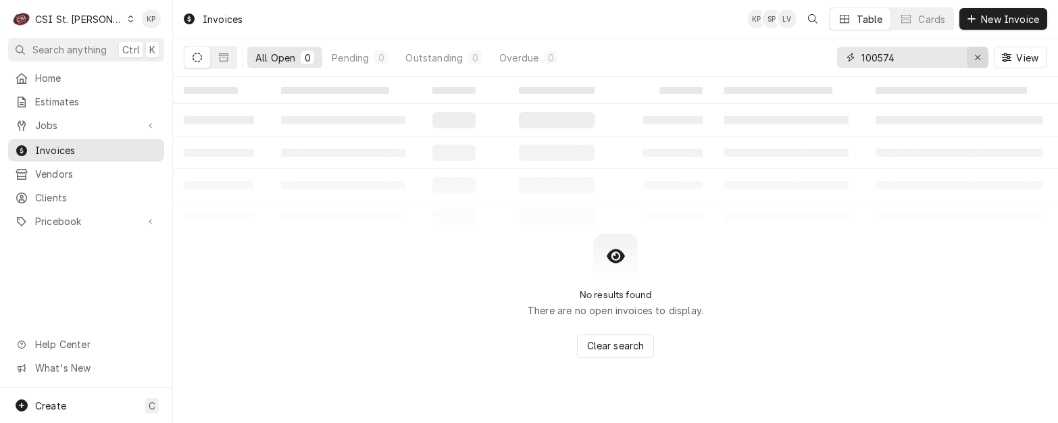
click at [978, 56] on icon "Erase input" at bounding box center [977, 57] width 5 height 5
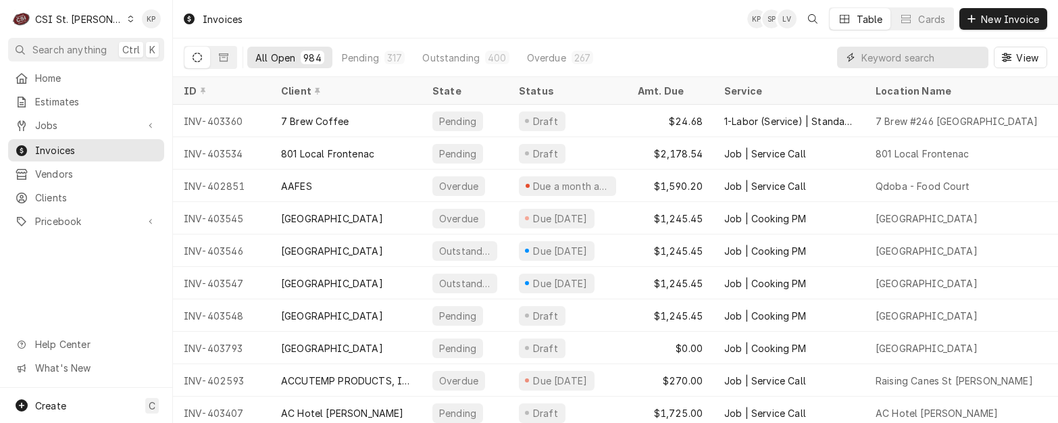
click at [864, 58] on input "Dynamic Content Wrapper" at bounding box center [922, 58] width 120 height 22
paste input "403003"
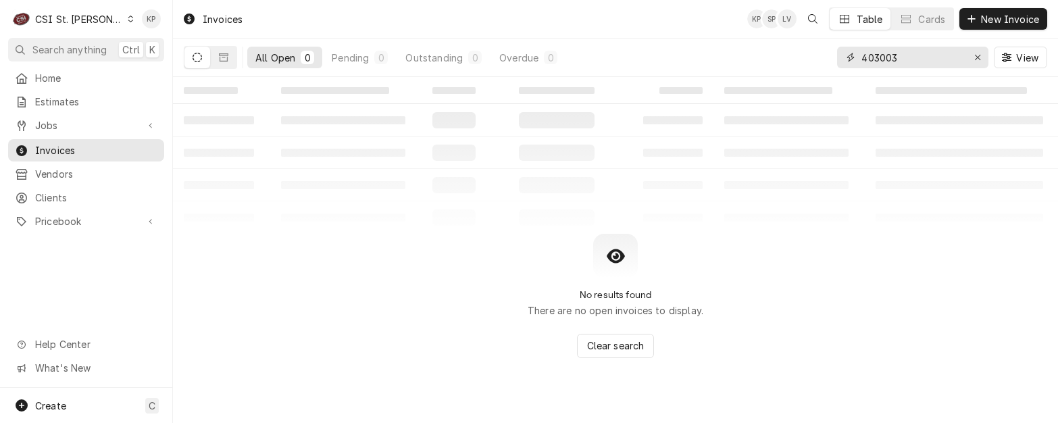
type input "403003"
click at [202, 55] on button "Dynamic Content Wrapper" at bounding box center [197, 58] width 26 height 22
click at [221, 53] on icon "Dynamic Content Wrapper" at bounding box center [223, 57] width 9 height 8
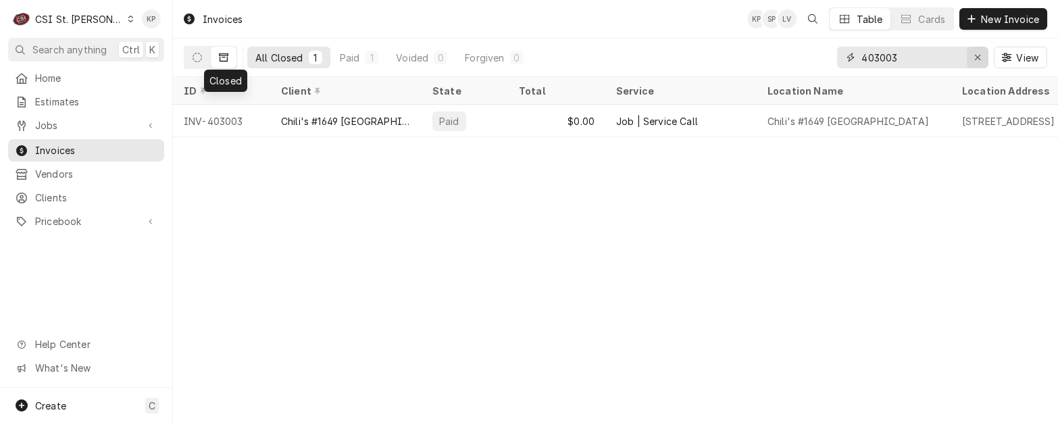
click at [978, 58] on icon "Erase input" at bounding box center [977, 57] width 7 height 9
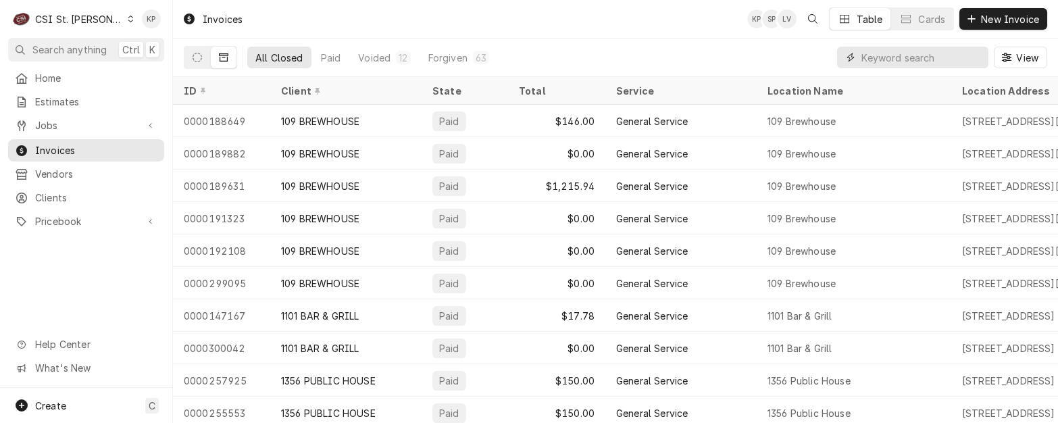
paste input "403345"
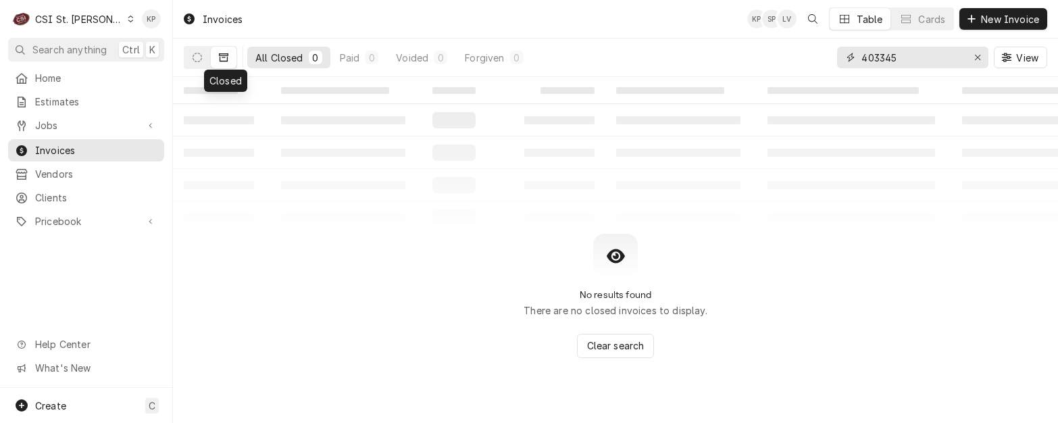
type input "403345"
click at [220, 57] on icon "Dynamic Content Wrapper" at bounding box center [223, 57] width 9 height 8
click at [195, 55] on icon "Dynamic Content Wrapper" at bounding box center [197, 57] width 9 height 9
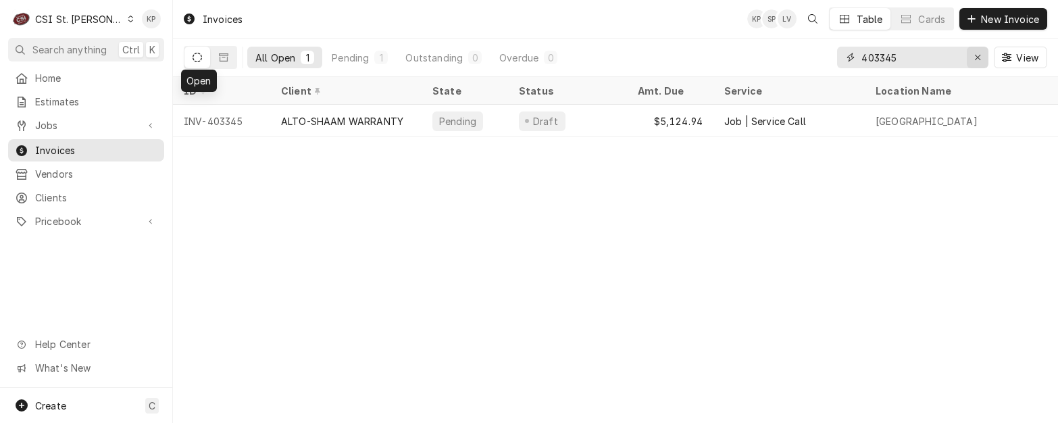
click at [980, 55] on icon "Erase input" at bounding box center [977, 57] width 5 height 5
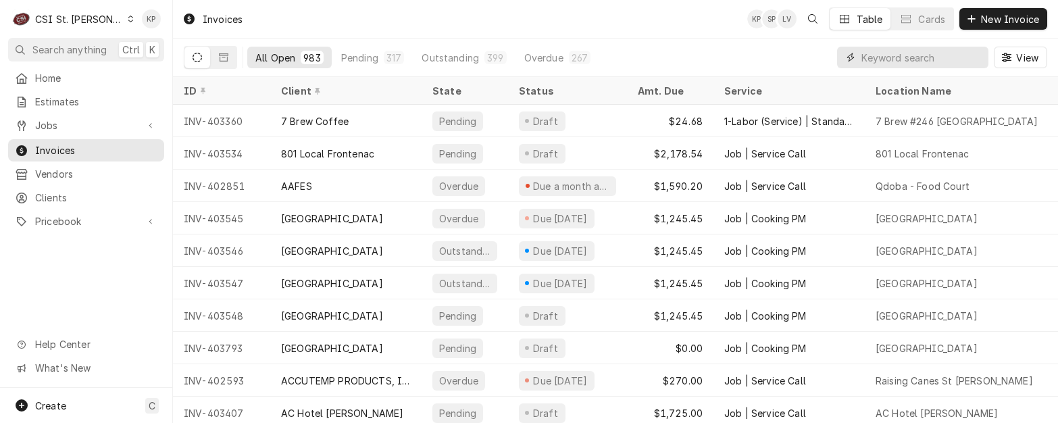
paste input "403489"
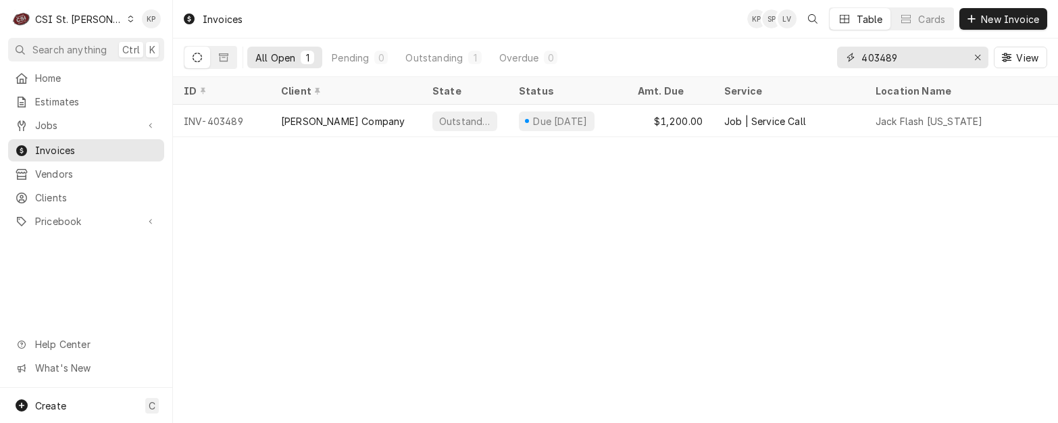
type input "403489"
click at [980, 55] on div "Erase input" at bounding box center [978, 58] width 14 height 14
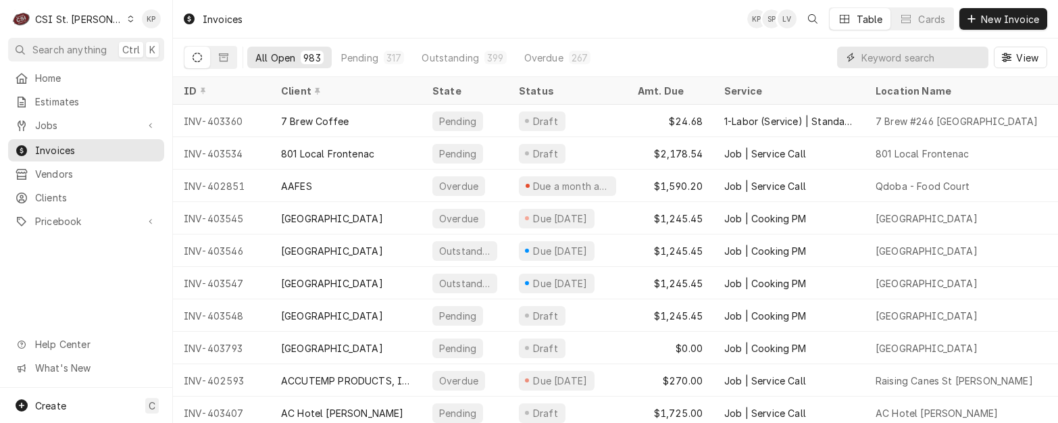
paste input "403104"
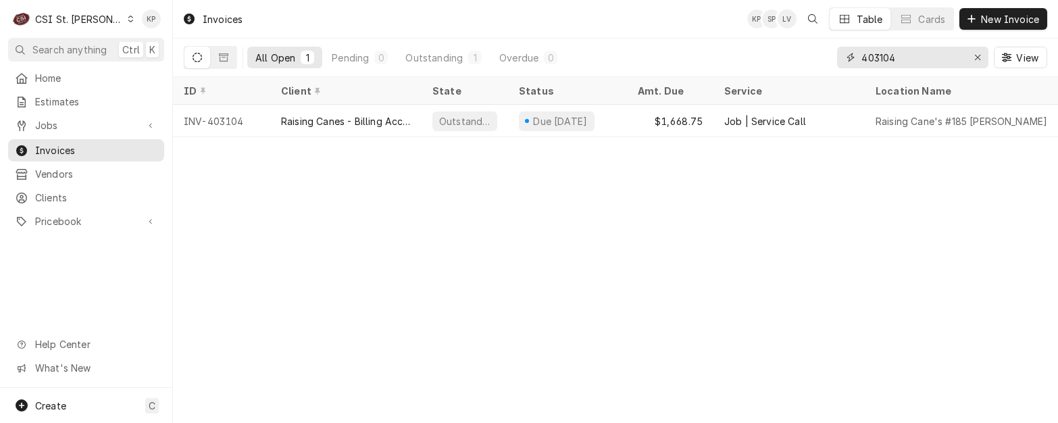
type input "403104"
click at [974, 59] on icon "Erase input" at bounding box center [977, 57] width 7 height 9
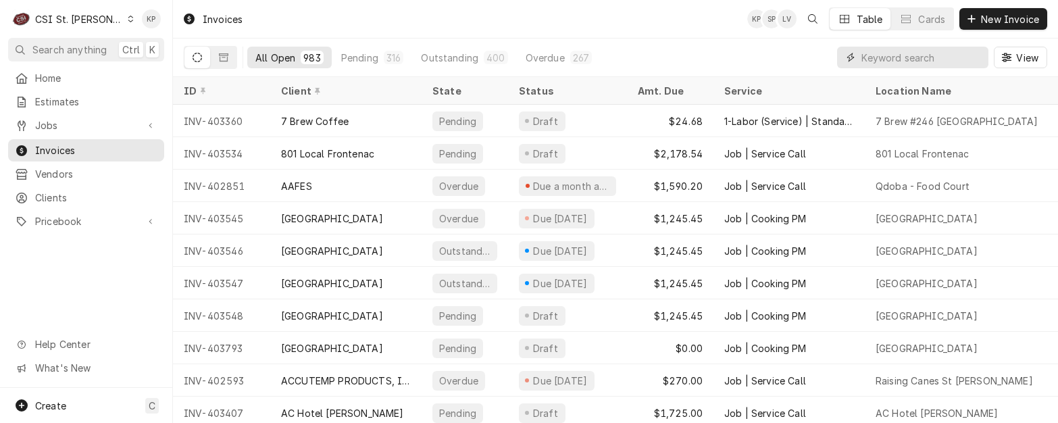
paste input "403772"
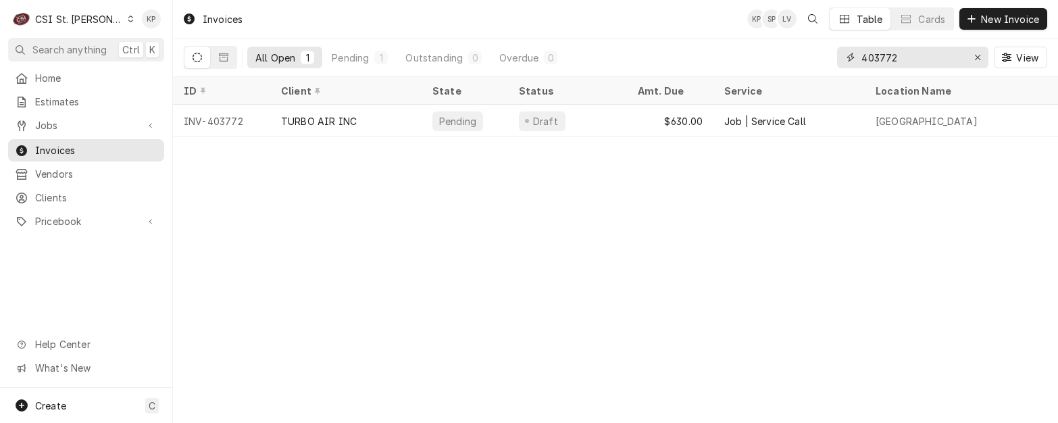
type input "403772"
click at [976, 57] on icon "Erase input" at bounding box center [977, 57] width 7 height 9
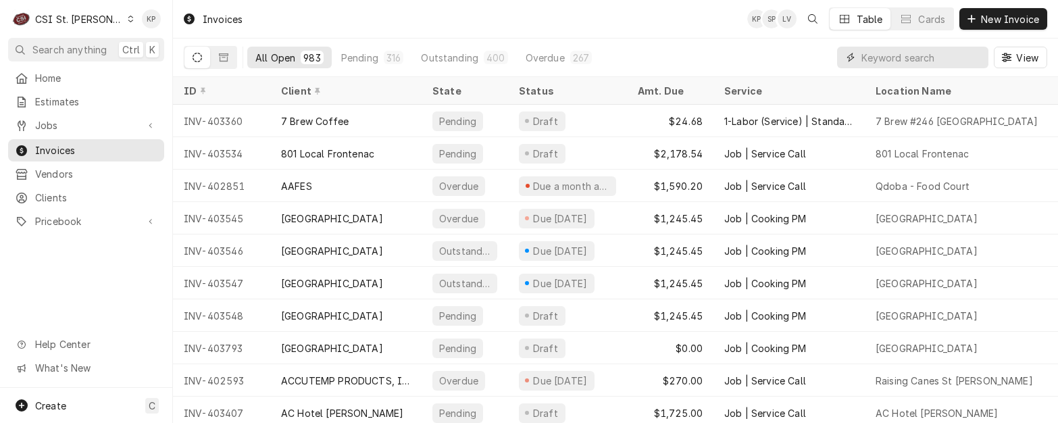
paste input "403808"
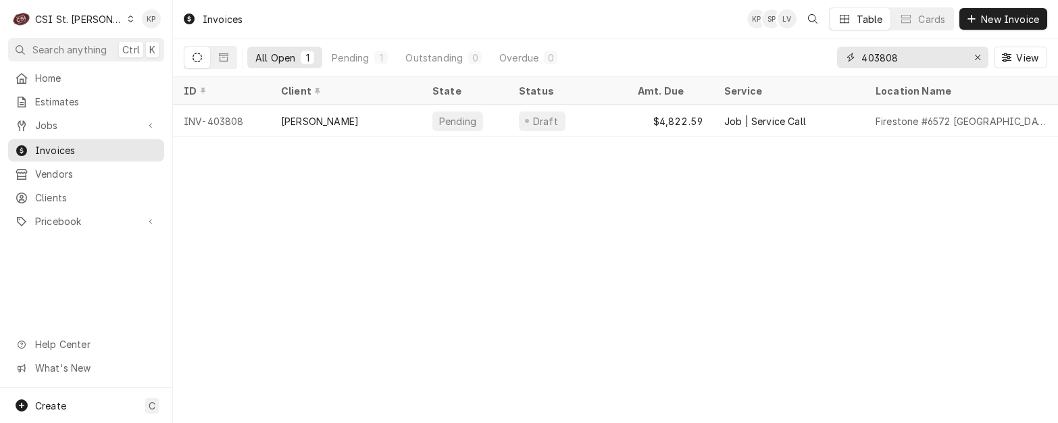
type input "403808"
click at [976, 56] on icon "Erase input" at bounding box center [977, 57] width 5 height 5
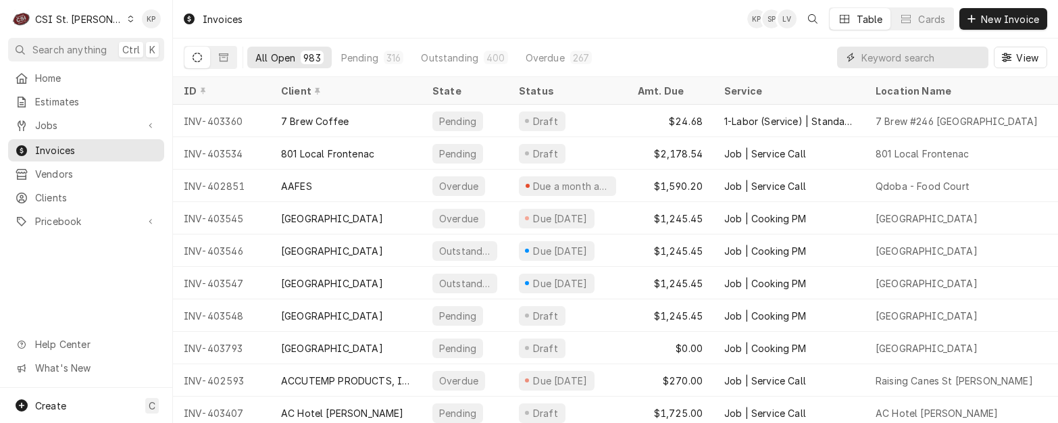
paste input "[GEOGRAPHIC_DATA][PERSON_NAME]"
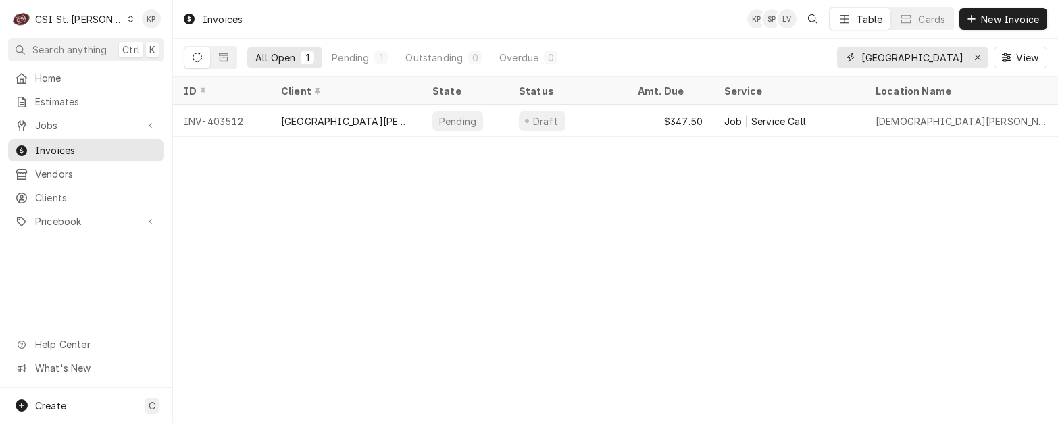
type input "[GEOGRAPHIC_DATA][PERSON_NAME]"
click at [193, 53] on icon "Dynamic Content Wrapper" at bounding box center [197, 57] width 9 height 9
click at [220, 55] on icon "Dynamic Content Wrapper" at bounding box center [223, 57] width 9 height 8
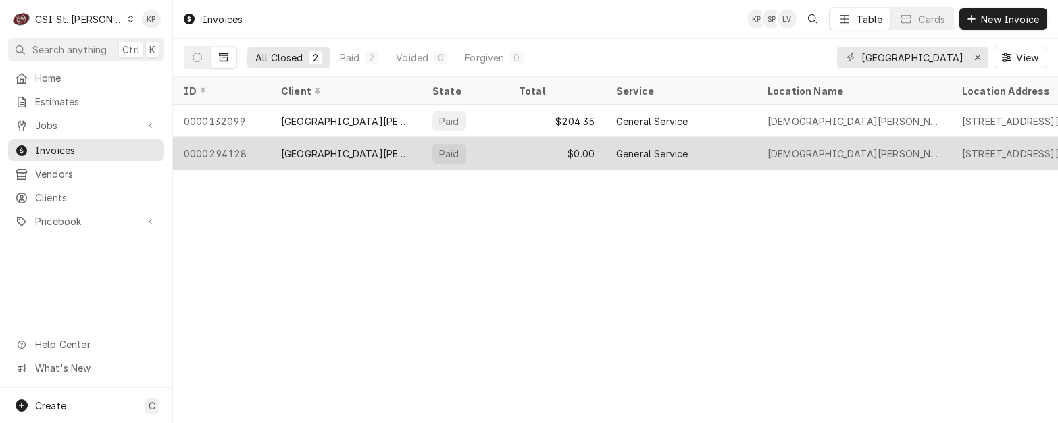
click at [295, 150] on div "[GEOGRAPHIC_DATA][PERSON_NAME]" at bounding box center [346, 154] width 130 height 14
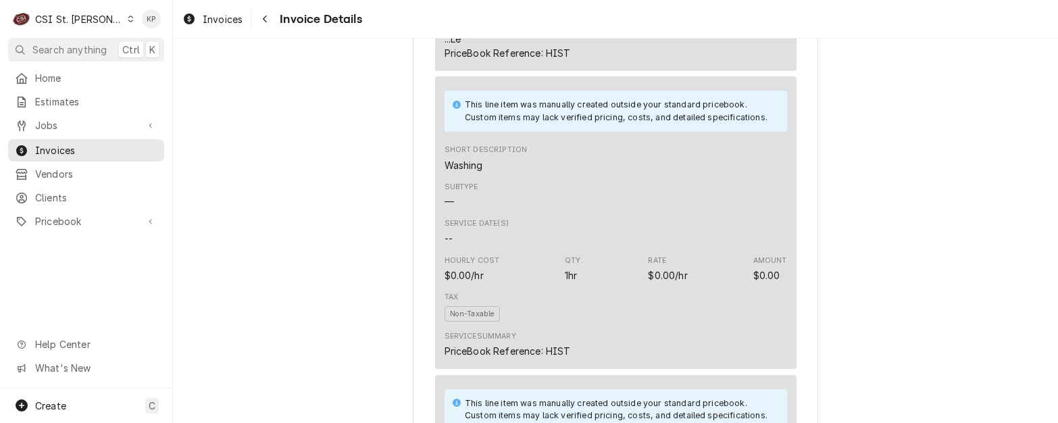
scroll to position [2298, 0]
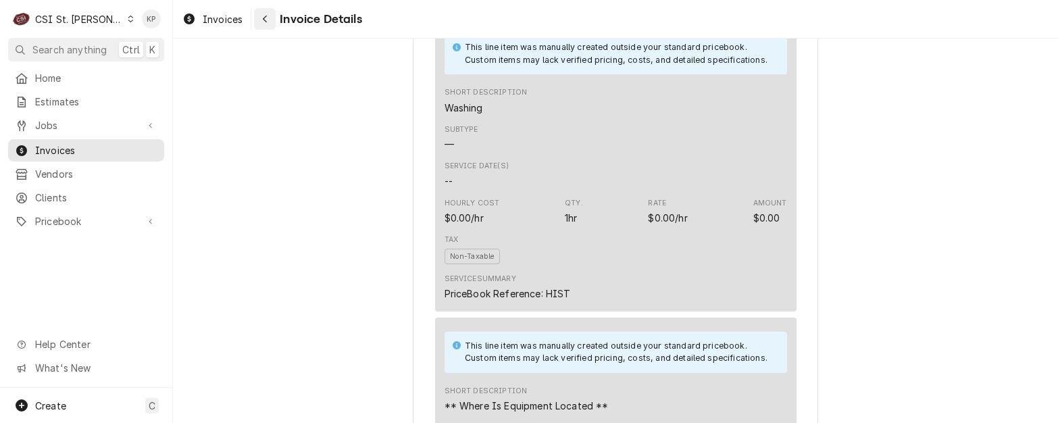
click at [267, 19] on icon "Navigate back" at bounding box center [265, 18] width 6 height 9
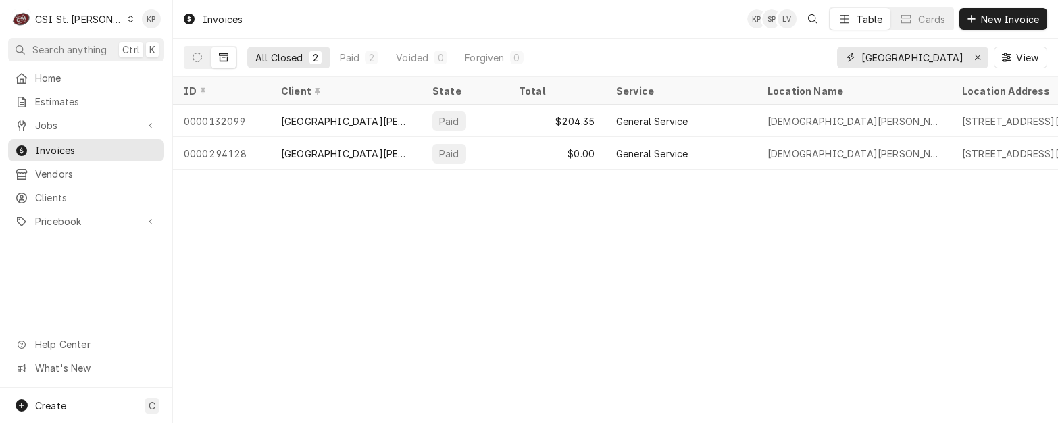
click at [889, 57] on input "St Gertrude Parish" at bounding box center [912, 58] width 101 height 22
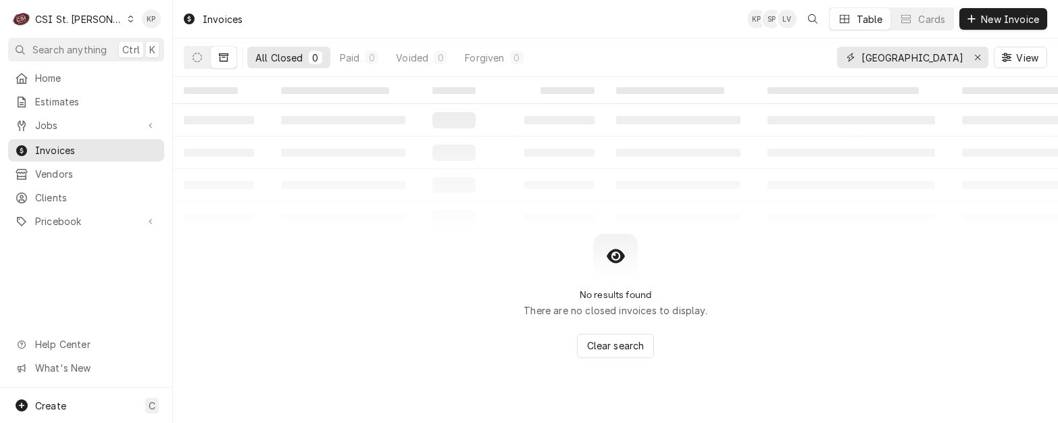
click at [892, 59] on input "St Getrude Parish" at bounding box center [912, 58] width 101 height 22
type input "St Getude Parish"
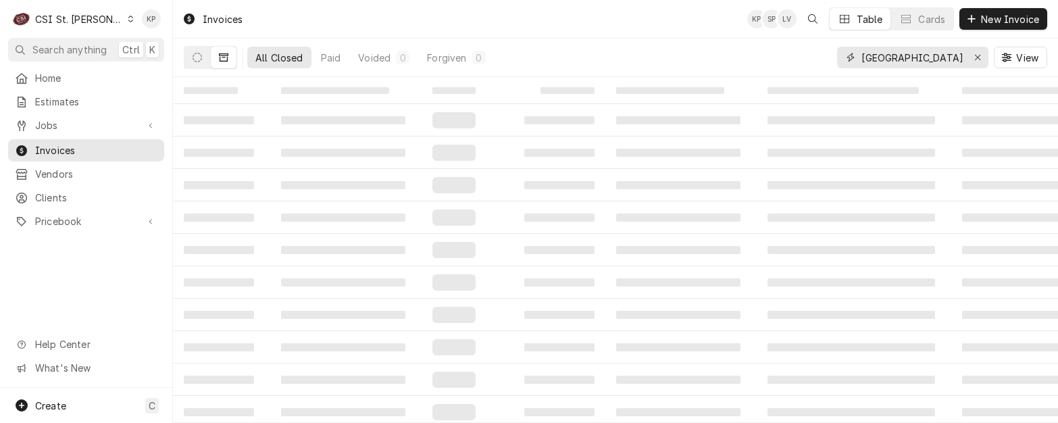
click at [945, 57] on input "St Getude Parish" at bounding box center [912, 58] width 101 height 22
drag, startPoint x: 947, startPoint y: 59, endPoint x: 821, endPoint y: 58, distance: 126.4
click at [821, 58] on div "All Closed Paid Voided 0 Forgiven 0 St Getude Parish View" at bounding box center [616, 58] width 864 height 38
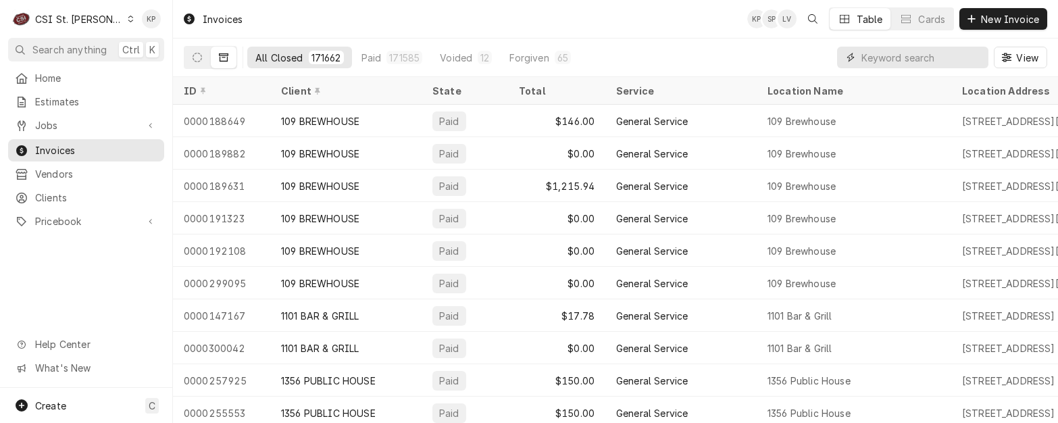
click at [872, 59] on input "Dynamic Content Wrapper" at bounding box center [922, 58] width 120 height 22
paste input "6535 State Hwy YY"
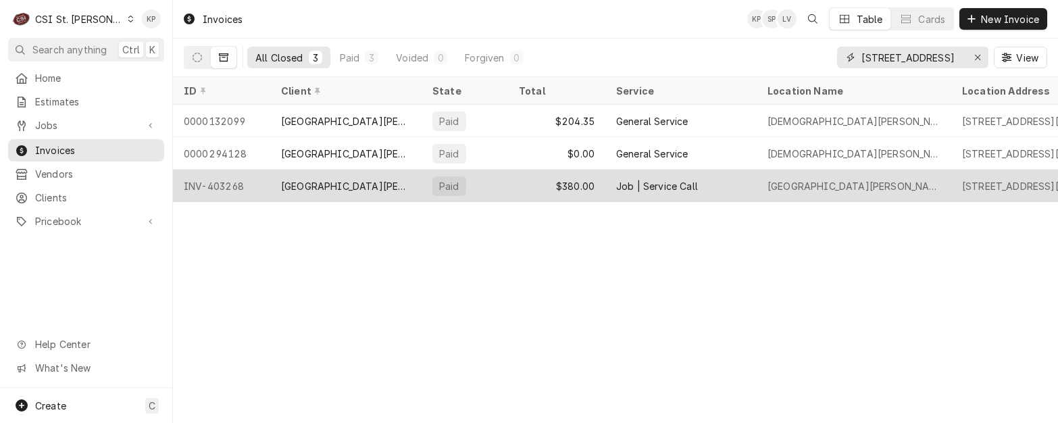
type input "6535 State Hwy YY"
click at [303, 187] on div "ST GETRUDE CATHOLIC CHURCH" at bounding box center [346, 186] width 130 height 14
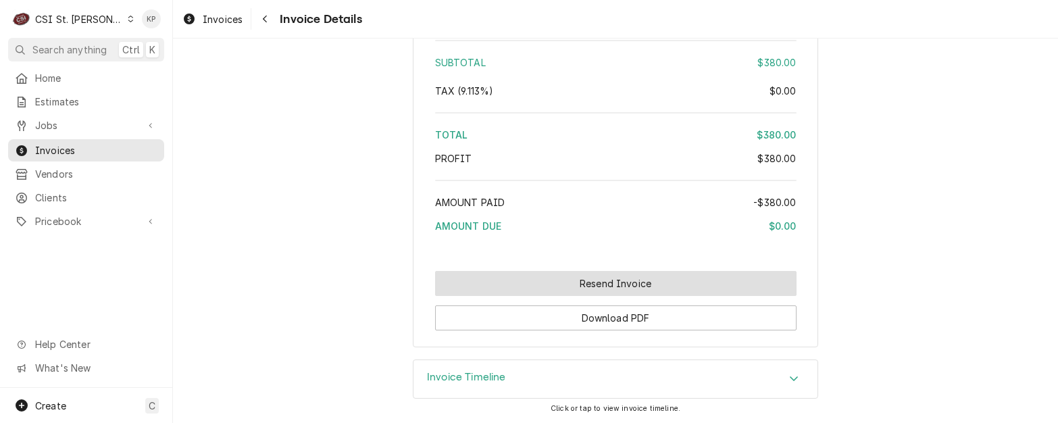
scroll to position [2454, 0]
click at [637, 289] on button "Resend Invoice" at bounding box center [616, 283] width 362 height 25
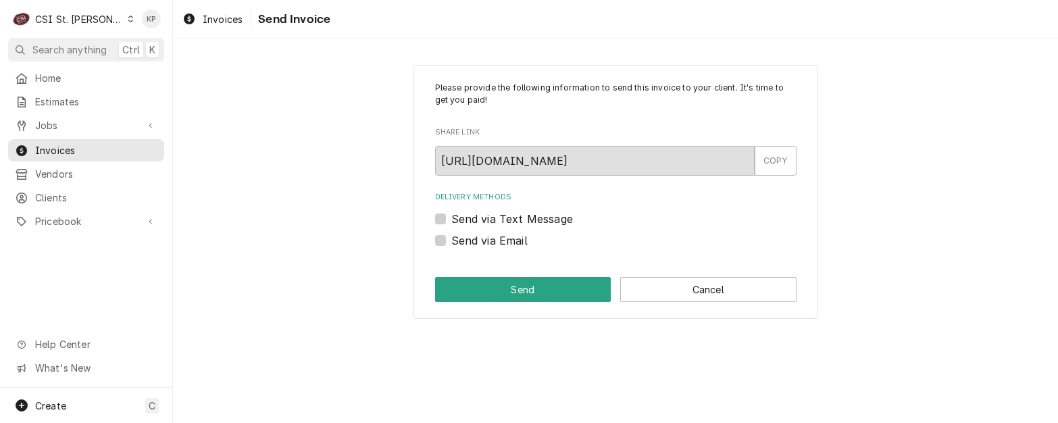
click at [451, 239] on label "Send via Email" at bounding box center [489, 240] width 76 height 16
click at [451, 239] on input "Send via Email" at bounding box center [632, 247] width 362 height 30
checkbox input "true"
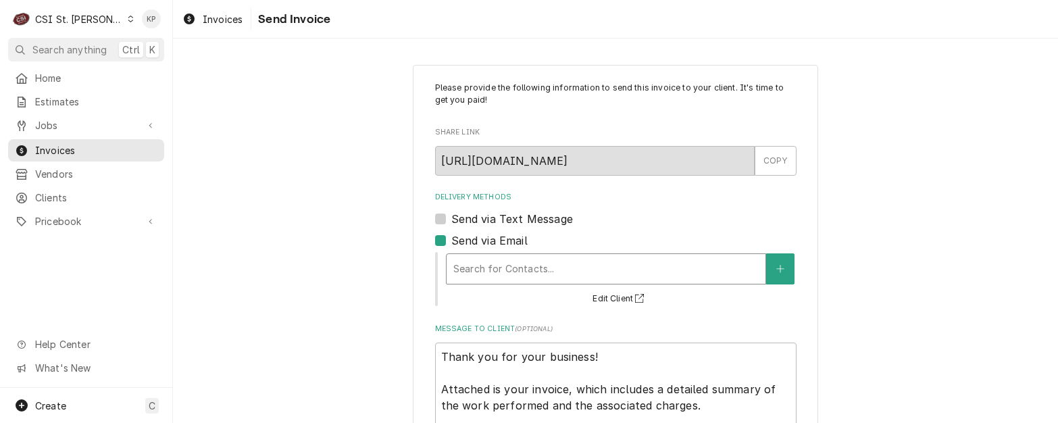
click at [598, 266] on div "Delivery Methods" at bounding box center [605, 269] width 305 height 24
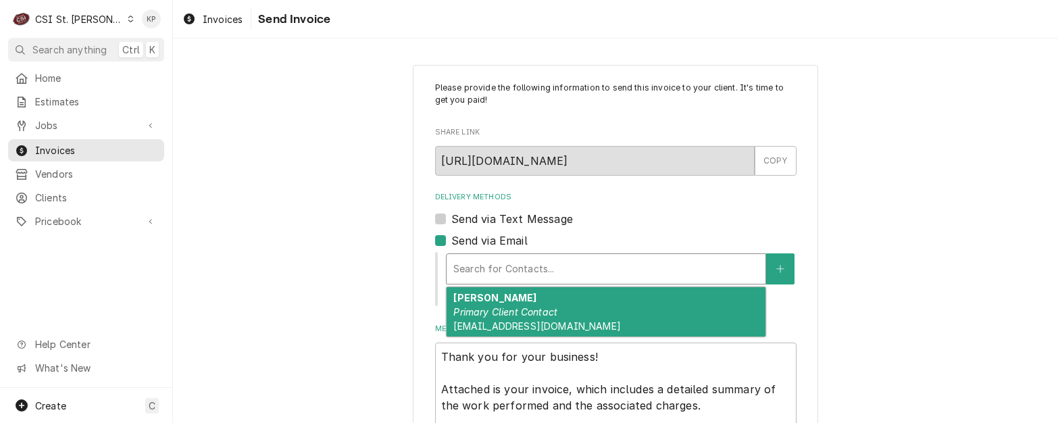
click at [558, 331] on span "[EMAIL_ADDRESS][DOMAIN_NAME]" at bounding box center [536, 325] width 167 height 11
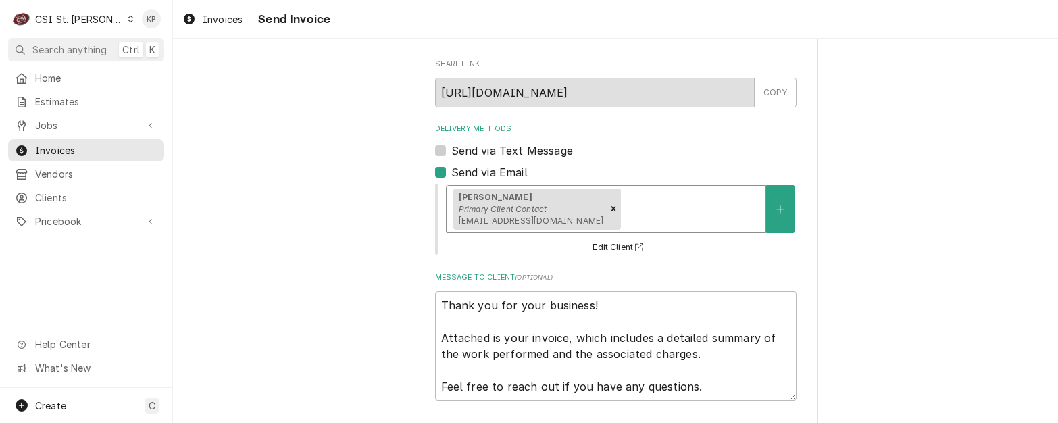
scroll to position [128, 0]
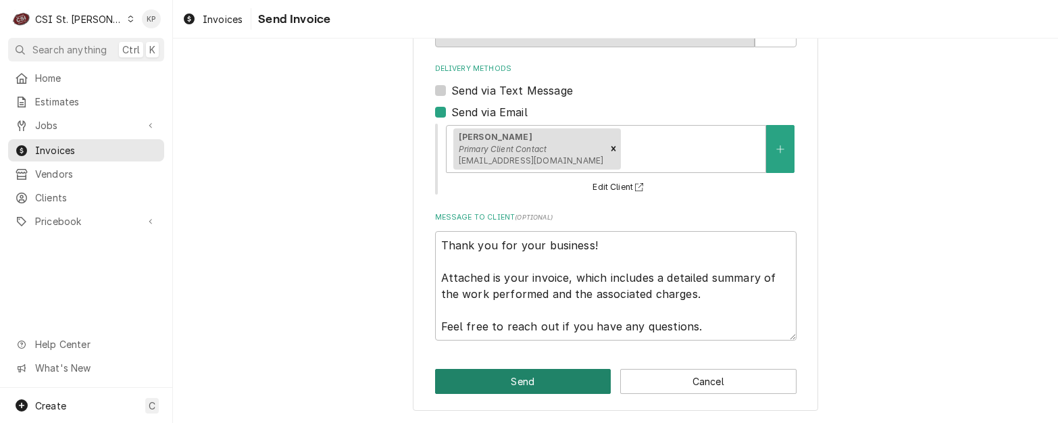
click at [524, 378] on button "Send" at bounding box center [523, 381] width 176 height 25
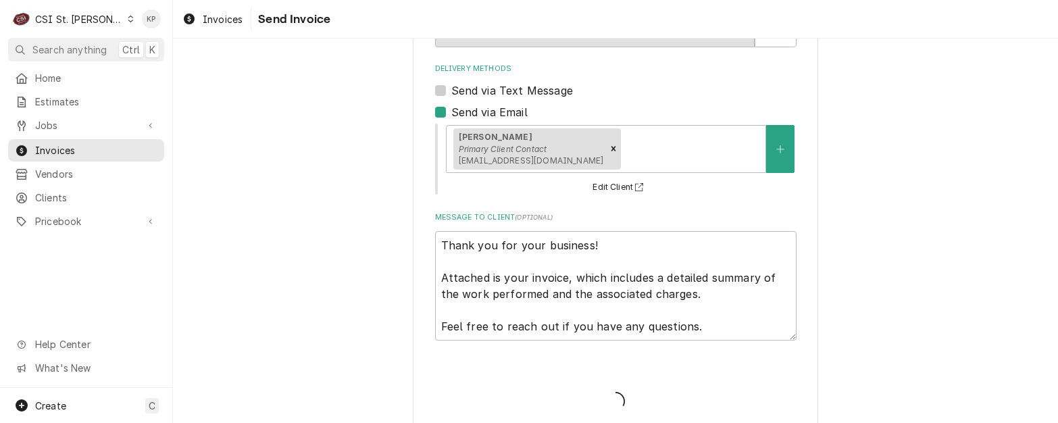
type textarea "x"
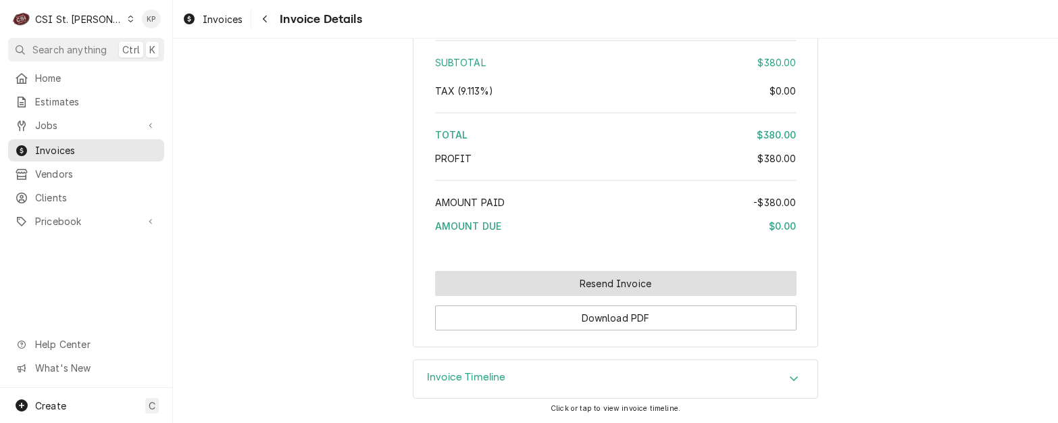
scroll to position [2454, 0]
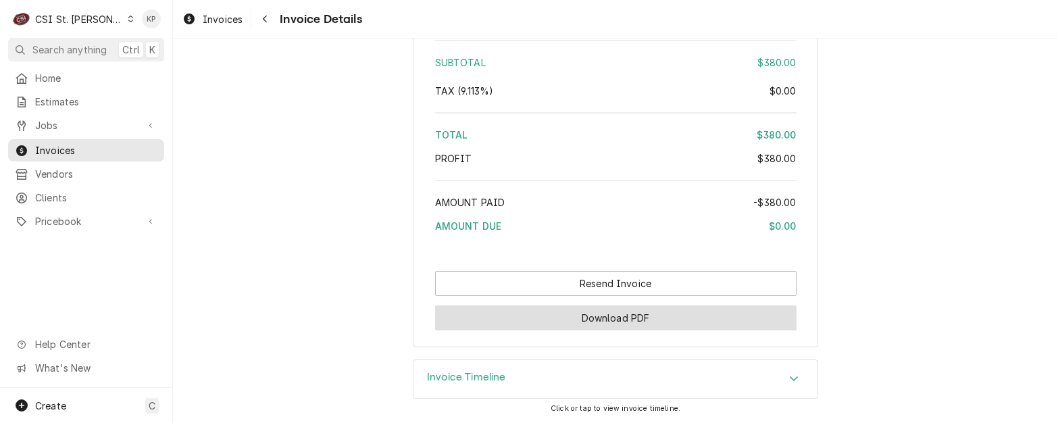
click at [622, 318] on button "Download PDF" at bounding box center [616, 317] width 362 height 25
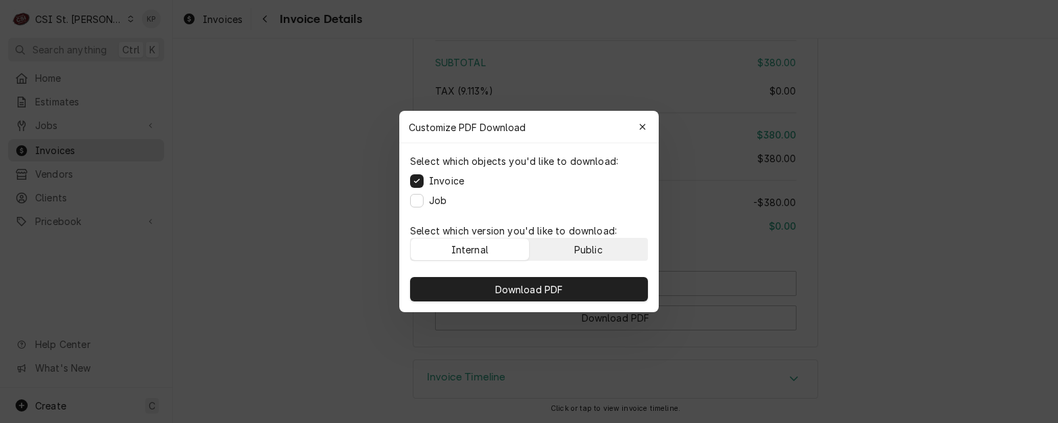
click at [575, 244] on div "Public" at bounding box center [588, 250] width 28 height 14
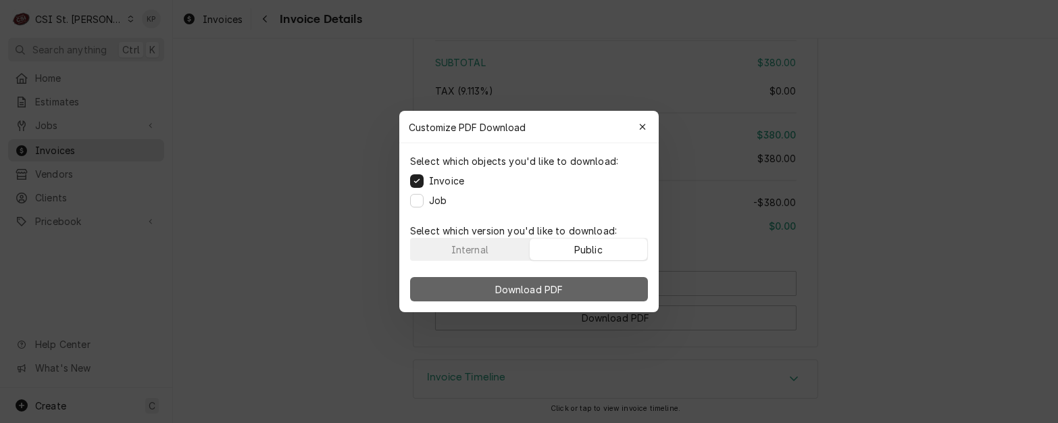
click at [582, 287] on button "Download PDF" at bounding box center [529, 289] width 238 height 24
